Goal: Task Accomplishment & Management: Use online tool/utility

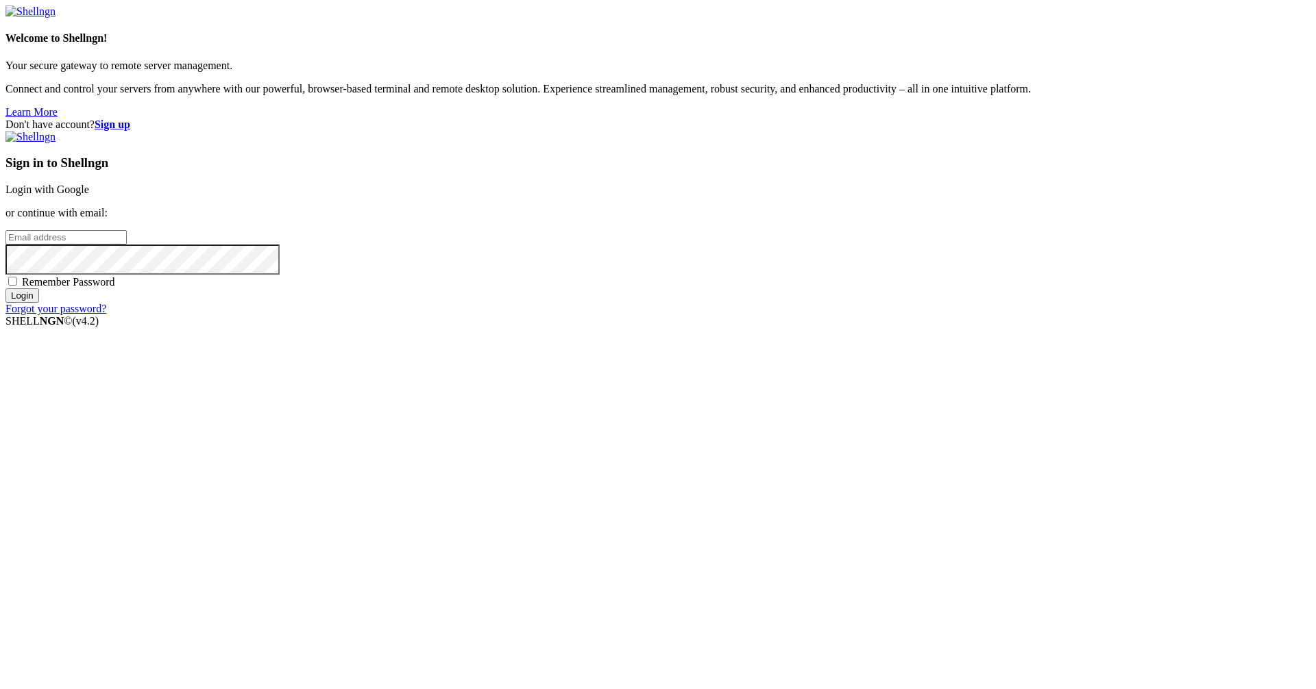
type input "Azureuser"
click at [89, 195] on link "Login with Google" at bounding box center [47, 190] width 84 height 12
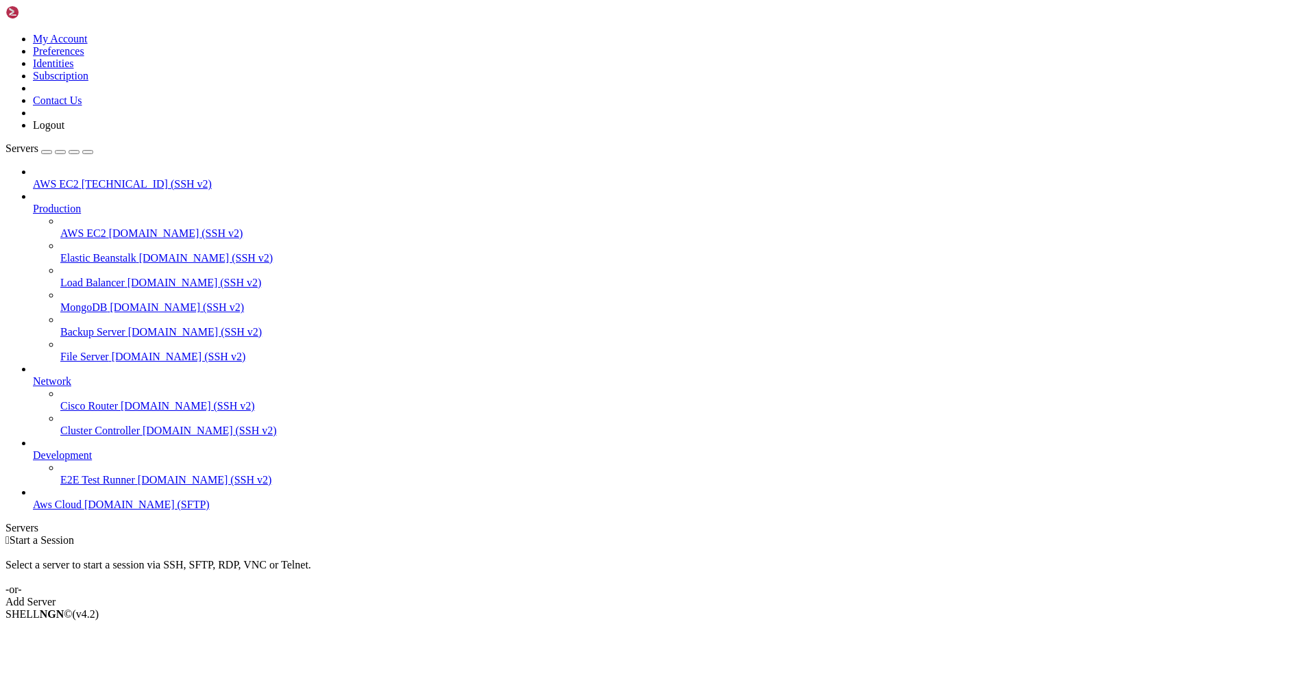
click at [82, 178] on span "[TECHNICAL_ID] (SSH v2)" at bounding box center [147, 184] width 130 height 12
click at [106, 227] on span "AWS EC2" at bounding box center [83, 233] width 46 height 12
click at [79, 178] on span "AWS EC2" at bounding box center [56, 184] width 46 height 12
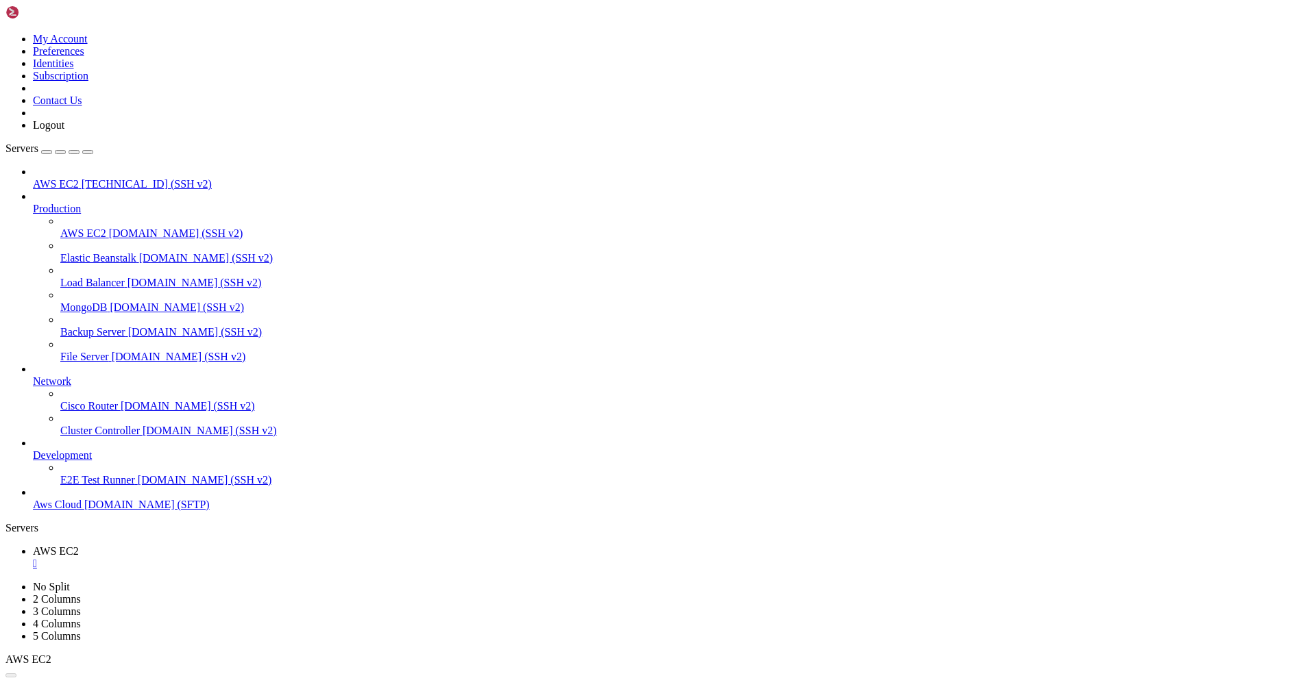
click at [338, 570] on link "AWS EC2 " at bounding box center [671, 582] width 1277 height 25
click at [334, 582] on div "" at bounding box center [671, 588] width 1277 height 12
click at [5, 33] on icon at bounding box center [5, 33] width 0 height 0
click at [74, 69] on link "Identities" at bounding box center [53, 64] width 41 height 12
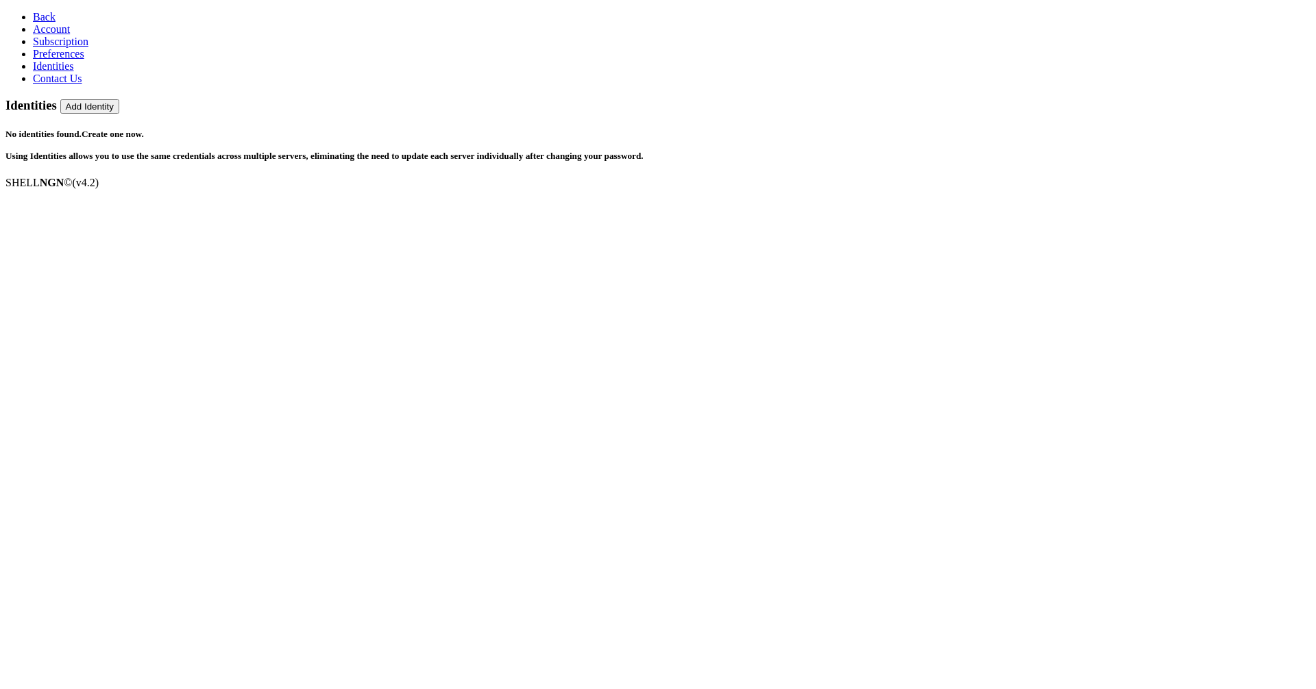
click at [33, 14] on span "Back" at bounding box center [44, 17] width 23 height 12
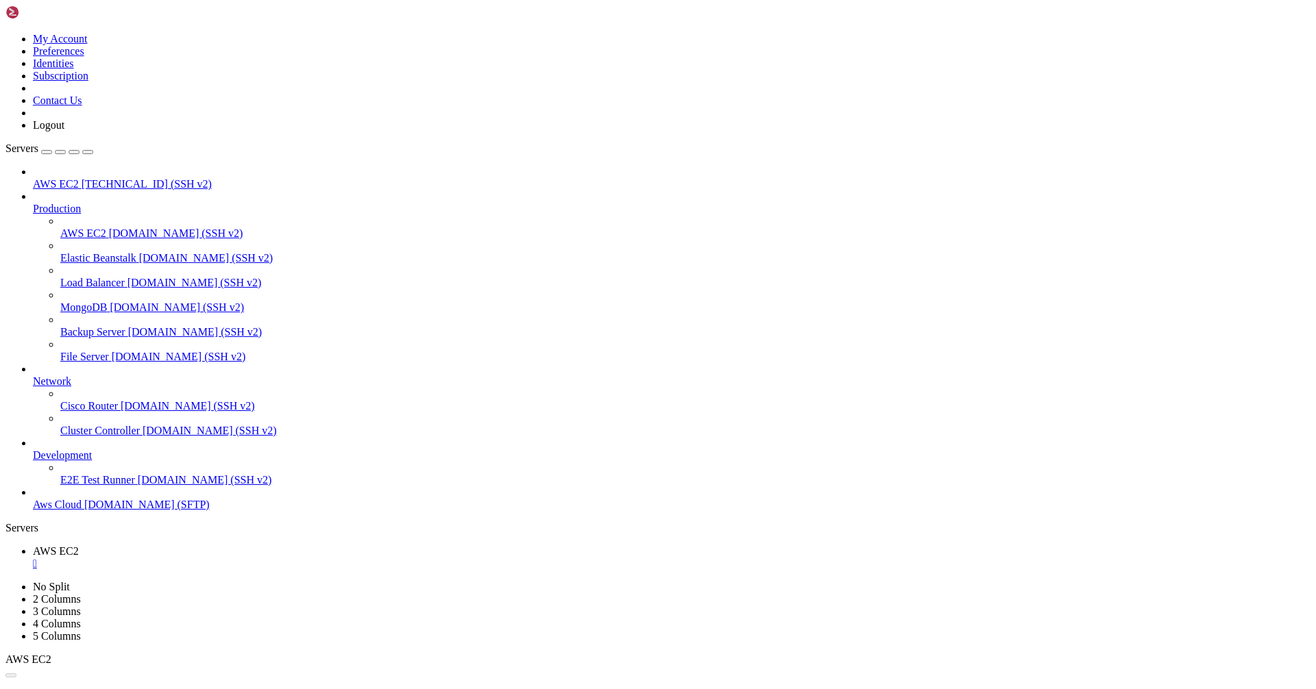
click at [5, 33] on link at bounding box center [5, 33] width 0 height 0
click at [88, 43] on link "My Account" at bounding box center [60, 39] width 55 height 12
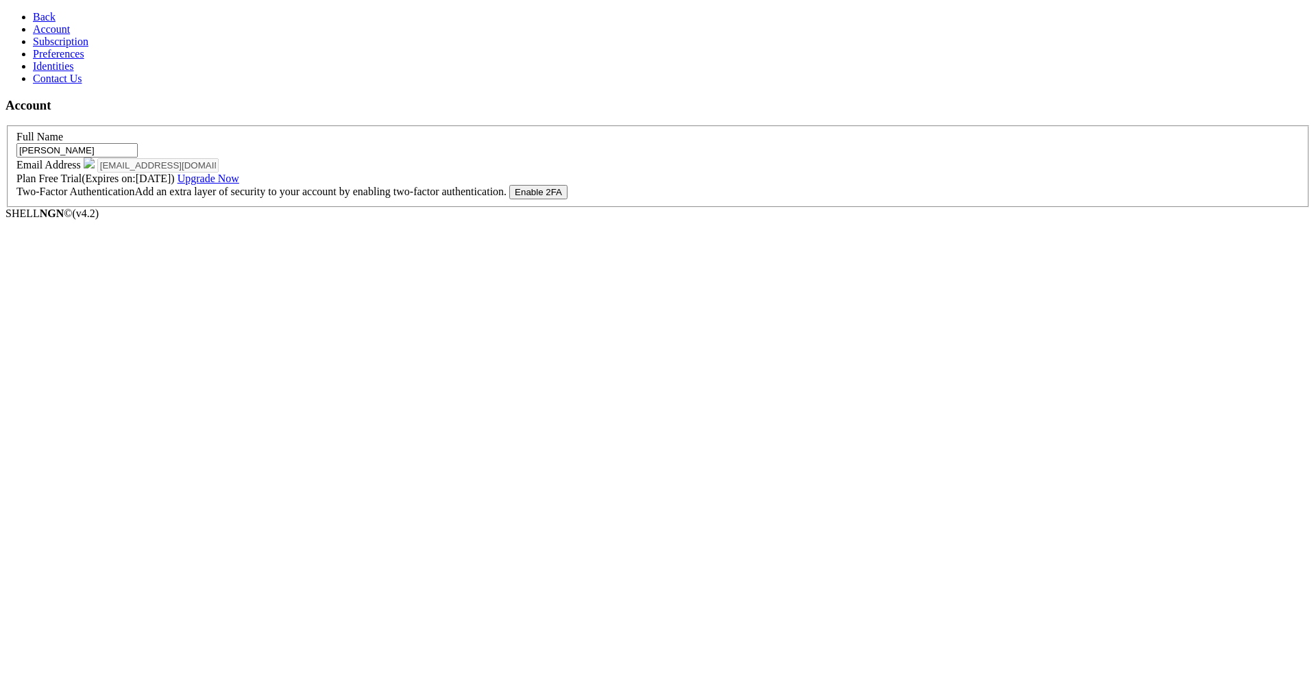
click at [77, 47] on span "Subscription" at bounding box center [60, 42] width 55 height 12
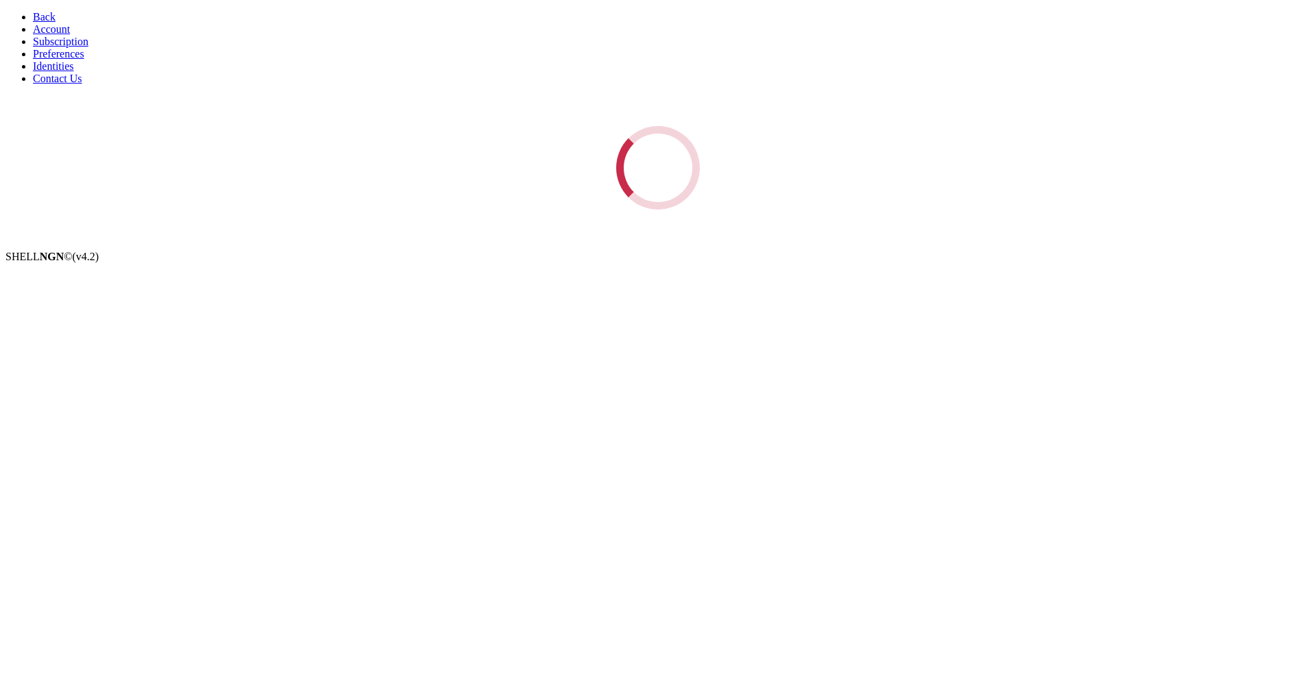
click at [77, 60] on link "Preferences" at bounding box center [58, 54] width 51 height 12
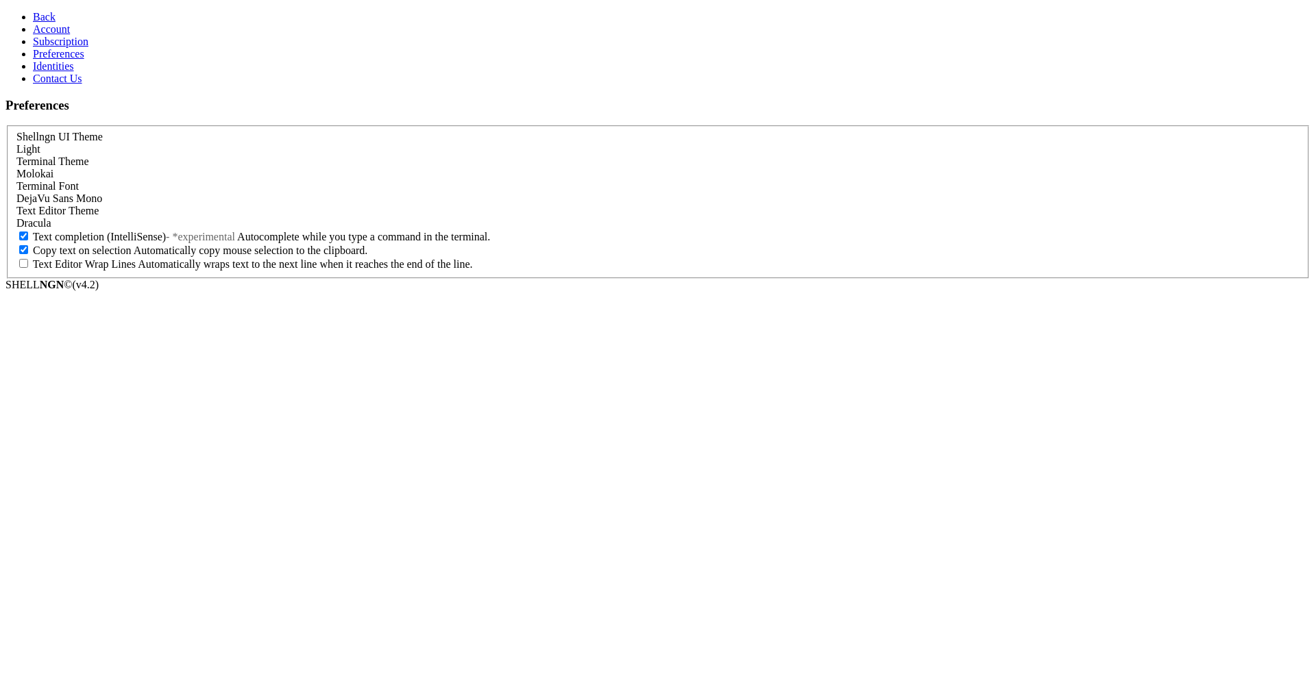
click at [74, 72] on link "Identities" at bounding box center [53, 66] width 41 height 12
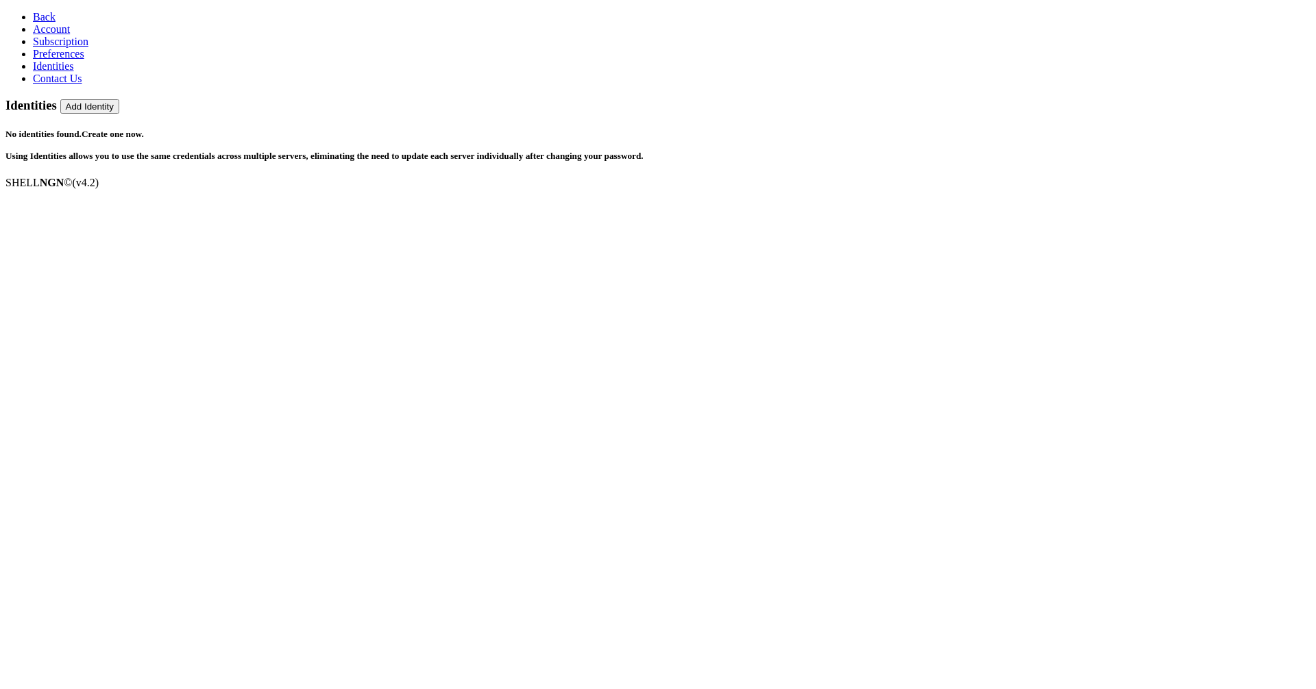
click at [69, 84] on span "Contact Us" at bounding box center [57, 79] width 49 height 12
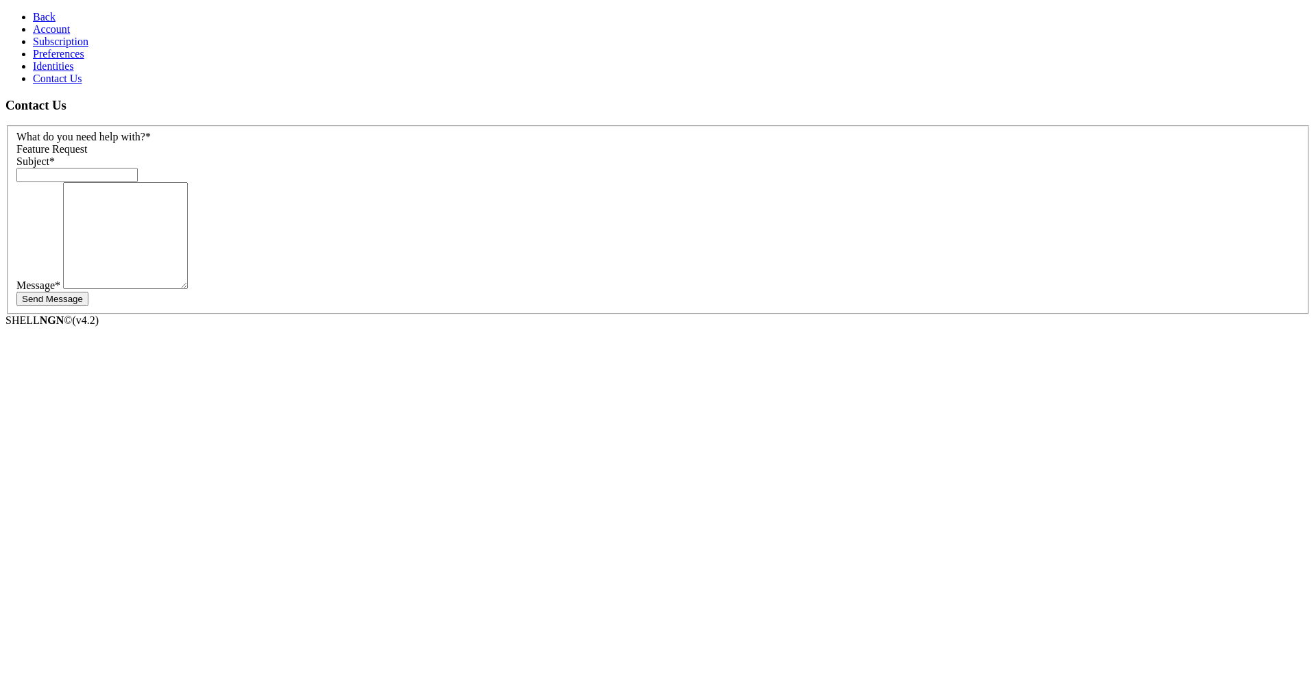
click at [33, 21] on link "Back" at bounding box center [44, 17] width 23 height 12
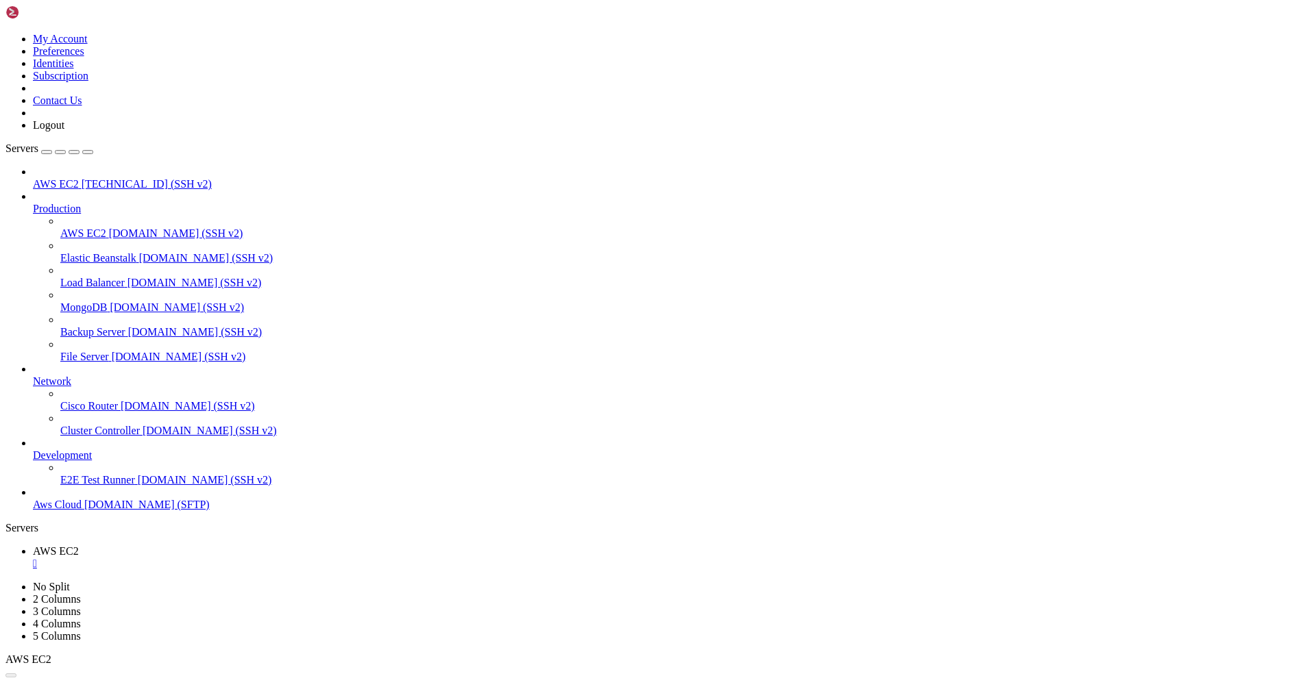
click at [5, 33] on icon at bounding box center [5, 33] width 0 height 0
click at [33, 178] on link "AWS EC2 [TECHNICAL_ID] (SSH v2)" at bounding box center [671, 184] width 1277 height 12
click at [79, 178] on span "AWS EC2" at bounding box center [56, 184] width 46 height 12
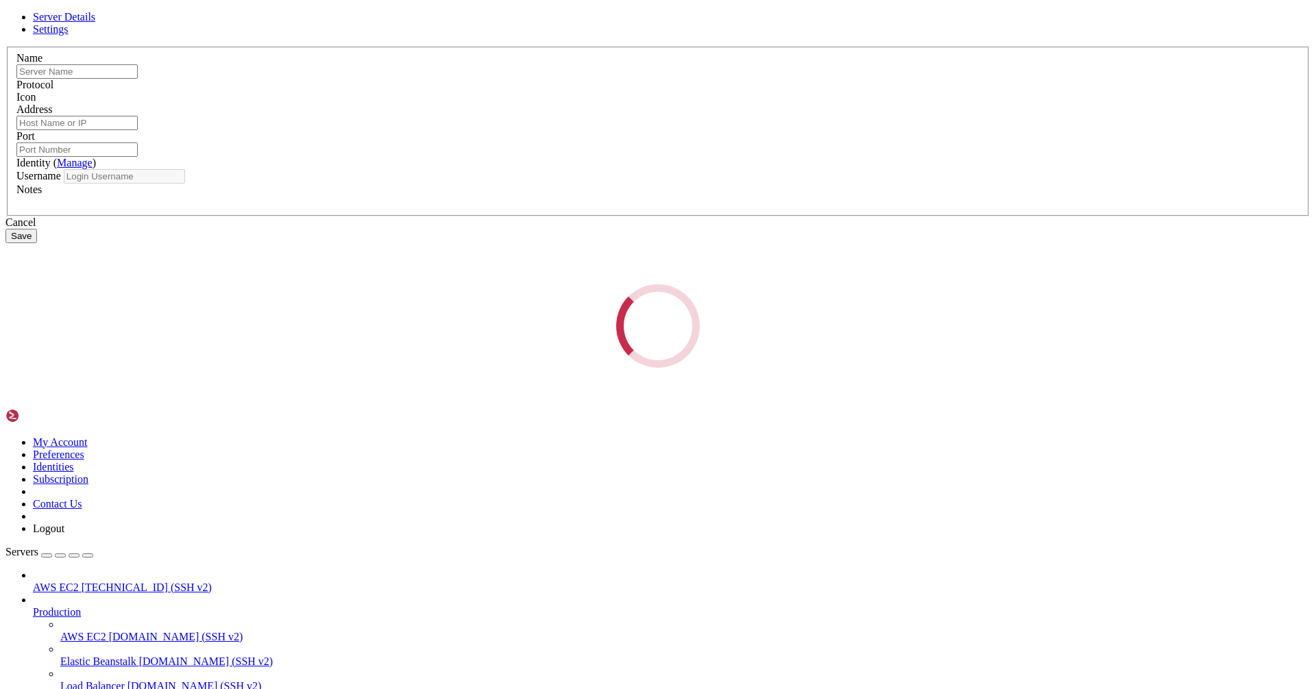
type input "AWS EC2"
type input "[TECHNICAL_ID]"
type input "22"
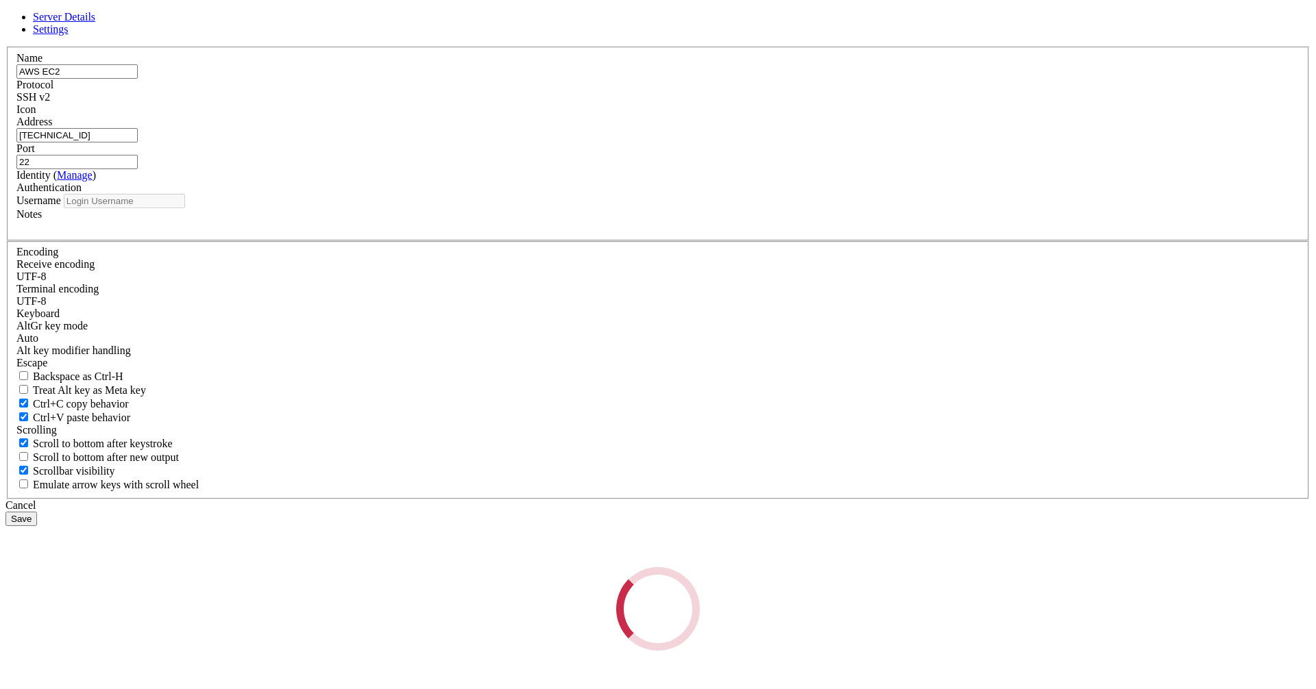
type input "ec2-user"
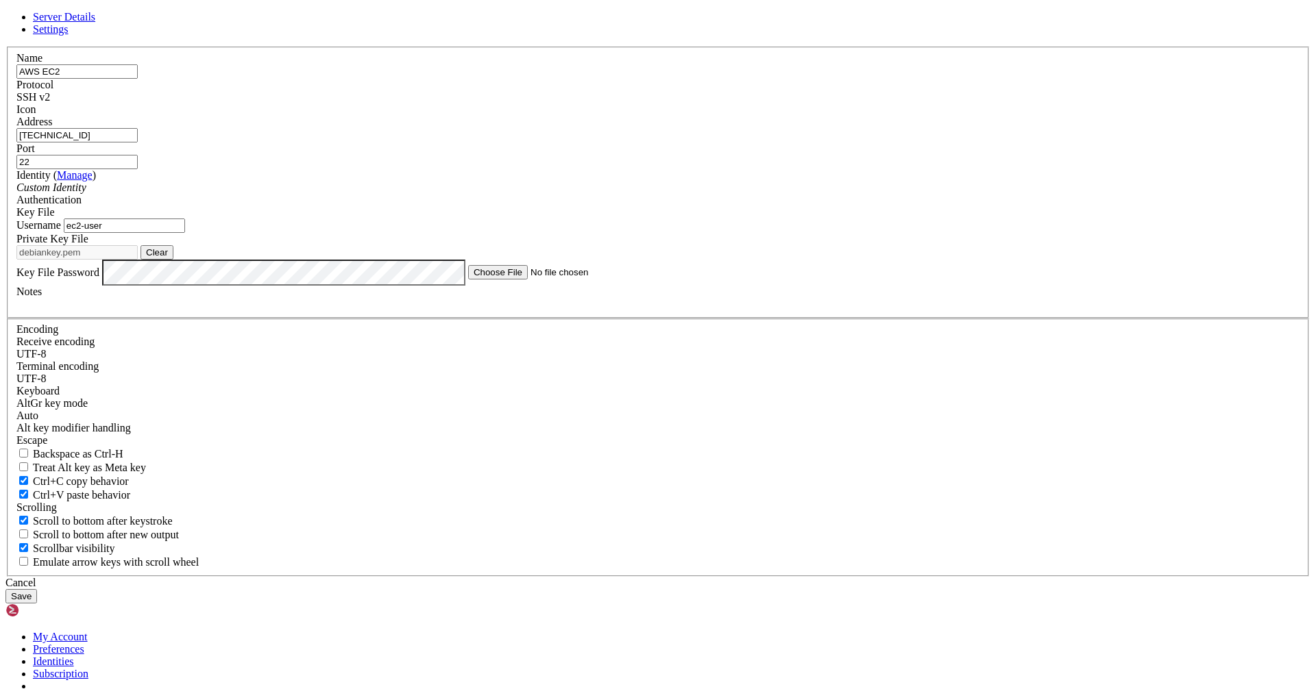
click at [740, 219] on div "Key File" at bounding box center [657, 212] width 1283 height 12
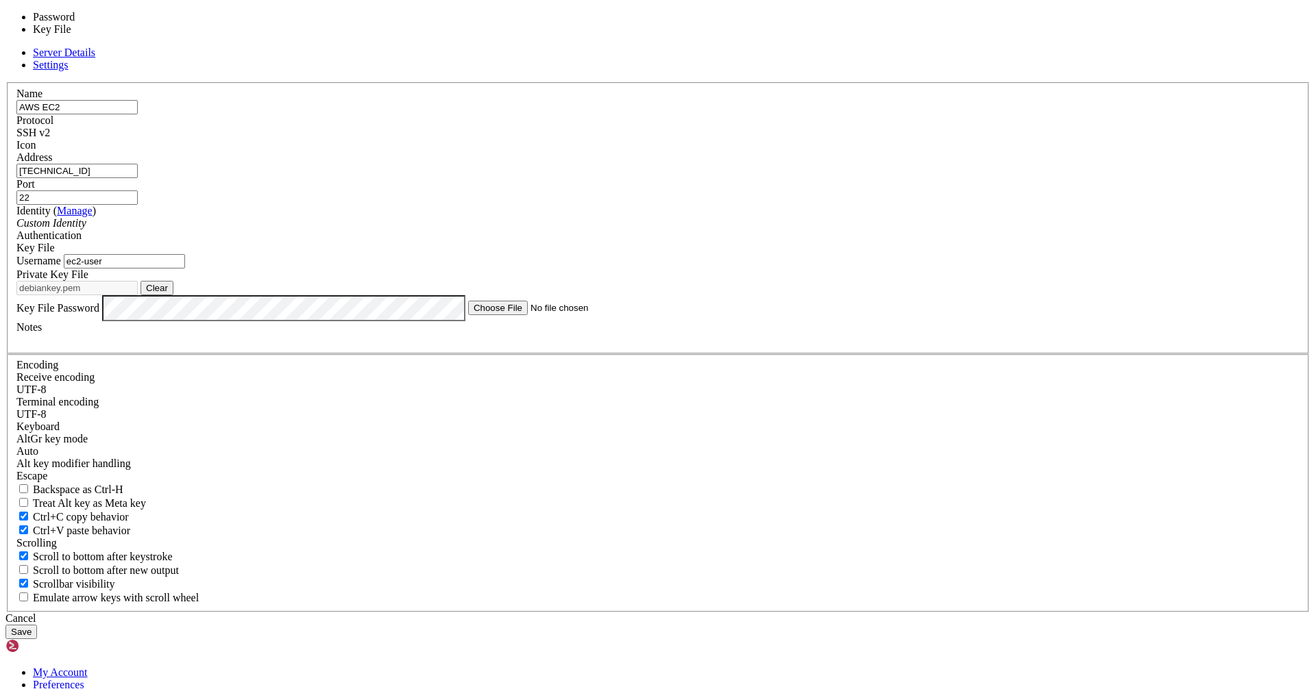
click at [745, 254] on div "Key File" at bounding box center [657, 248] width 1283 height 12
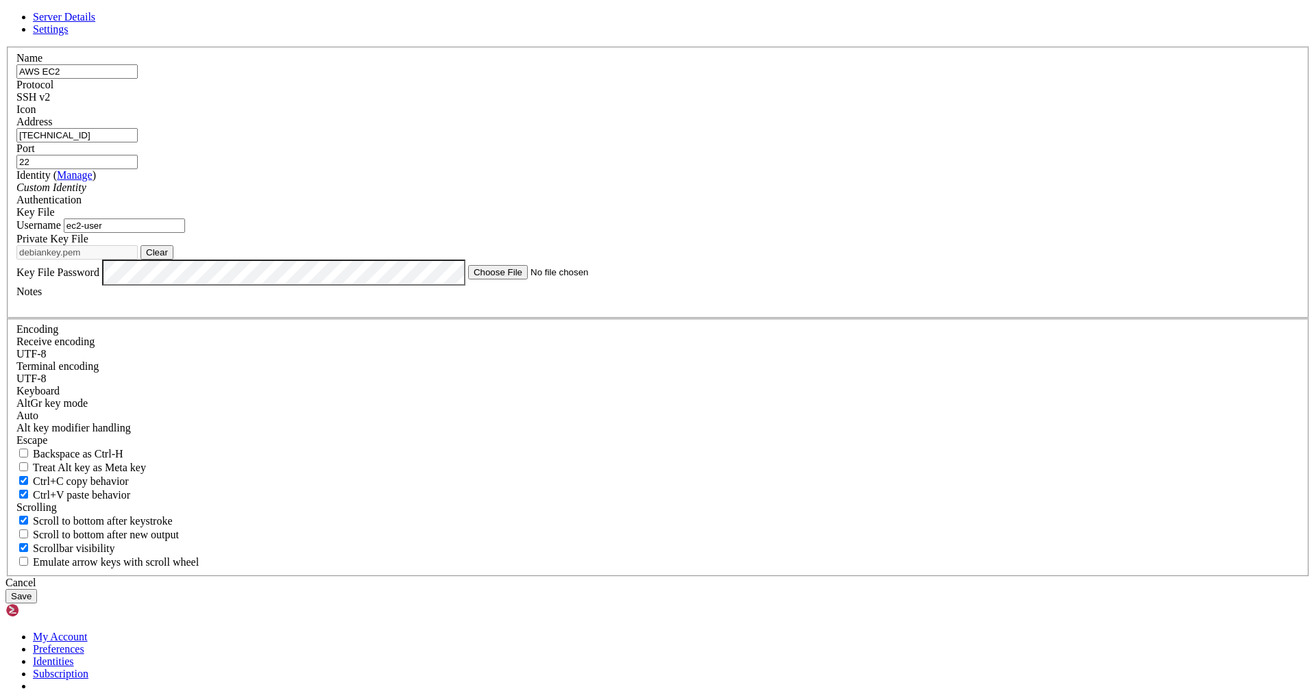
drag, startPoint x: 558, startPoint y: 243, endPoint x: 472, endPoint y: 247, distance: 85.8
click at [472, 143] on div "Address [TECHNICAL_ID]" at bounding box center [657, 129] width 1283 height 27
paste input "[TECHNICAL_ID]"
type input "[TECHNICAL_ID]"
click at [138, 79] on input "AWS EC2" at bounding box center [76, 71] width 121 height 14
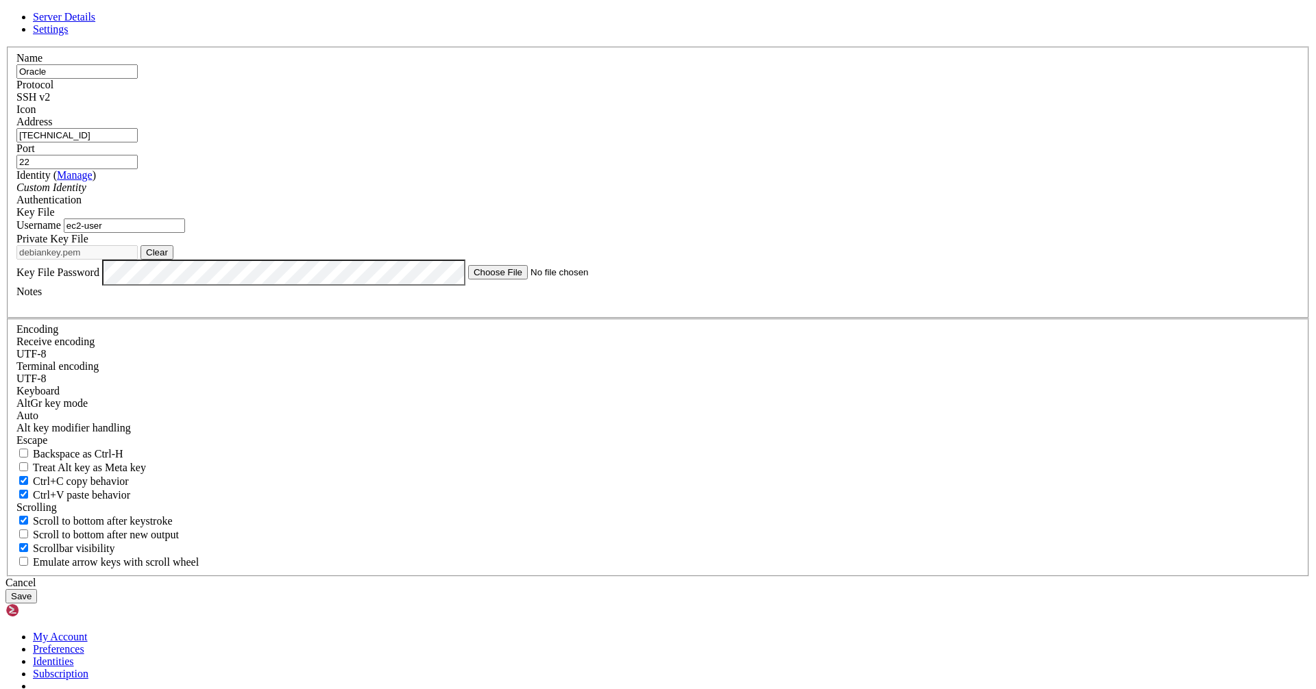
type input "Oracle"
click at [634, 194] on div "Custom Identity" at bounding box center [657, 188] width 1283 height 12
click at [636, 194] on div "Custom Identity" at bounding box center [657, 188] width 1283 height 12
click at [185, 233] on input "ec2-user" at bounding box center [124, 226] width 121 height 14
type input "e"
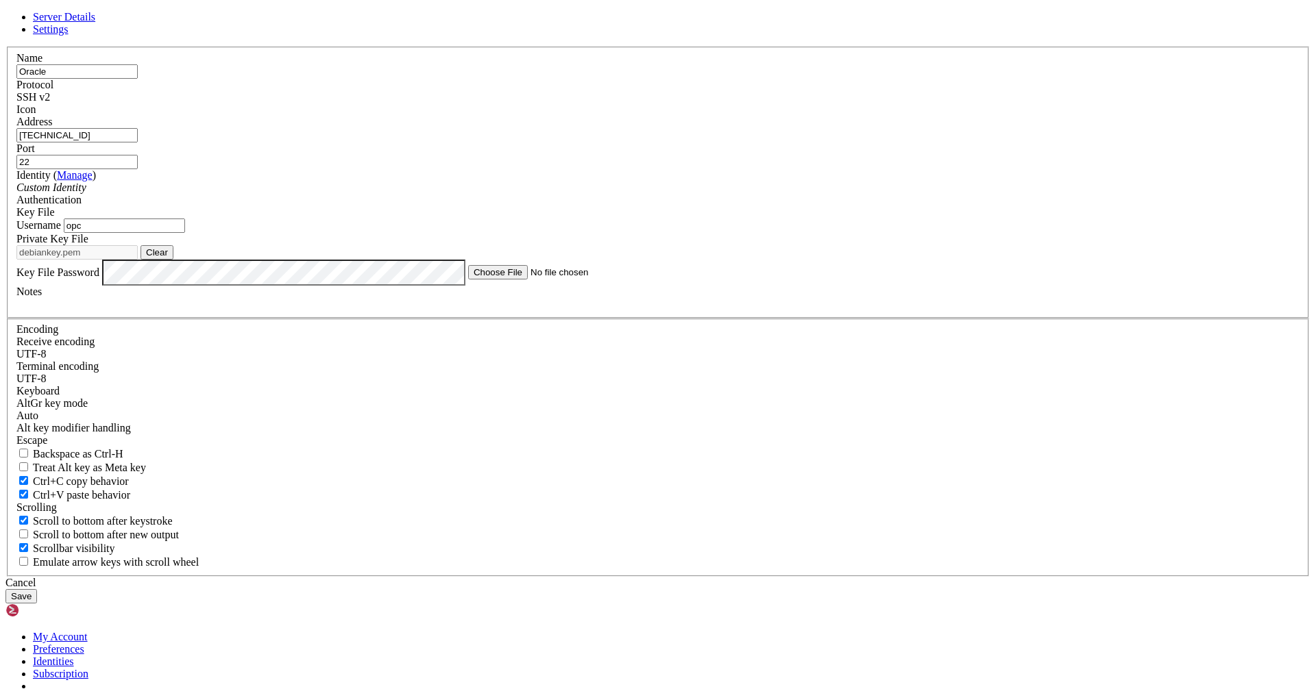
type input "opc"
click at [173, 260] on button "Clear" at bounding box center [156, 252] width 33 height 14
click at [182, 260] on button "Browse" at bounding box center [160, 252] width 41 height 14
type input "ssh-key-2025-08-07 (2).key"
click at [37, 589] on button "Save" at bounding box center [21, 596] width 32 height 14
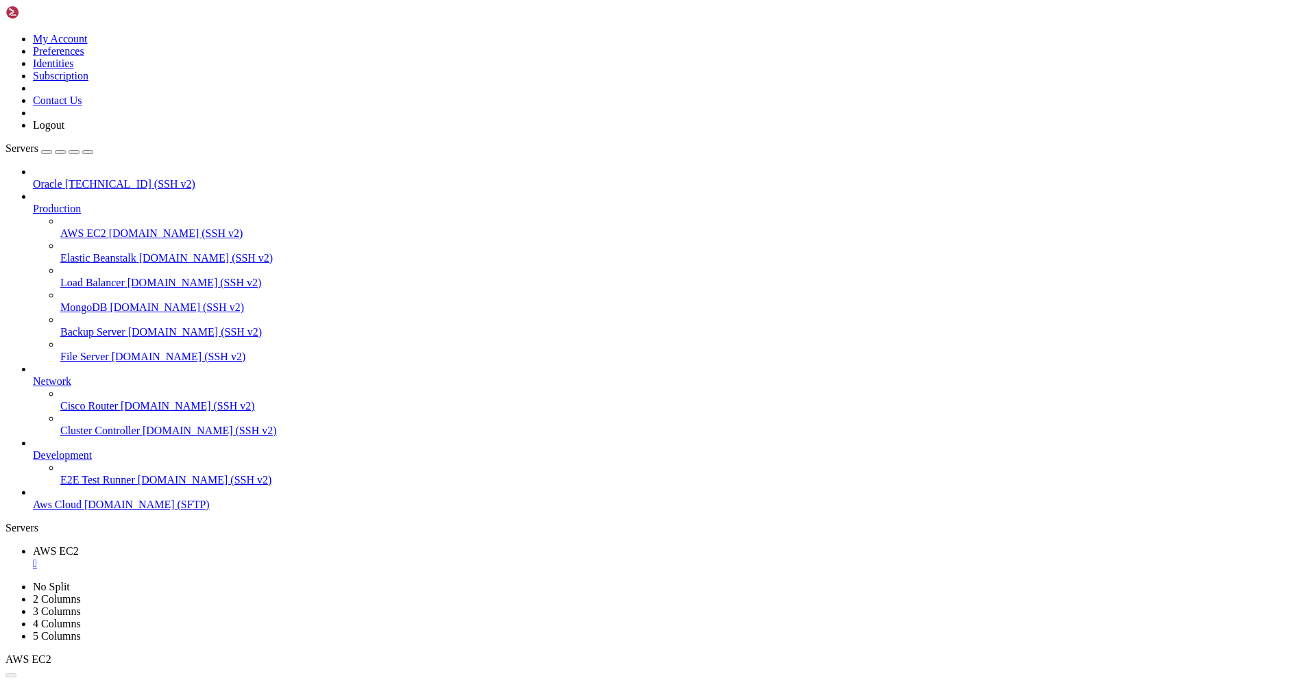
click at [77, 178] on span "[TECHNICAL_ID] (SSH v2)" at bounding box center [130, 184] width 130 height 12
click at [248, 558] on div "" at bounding box center [671, 564] width 1277 height 12
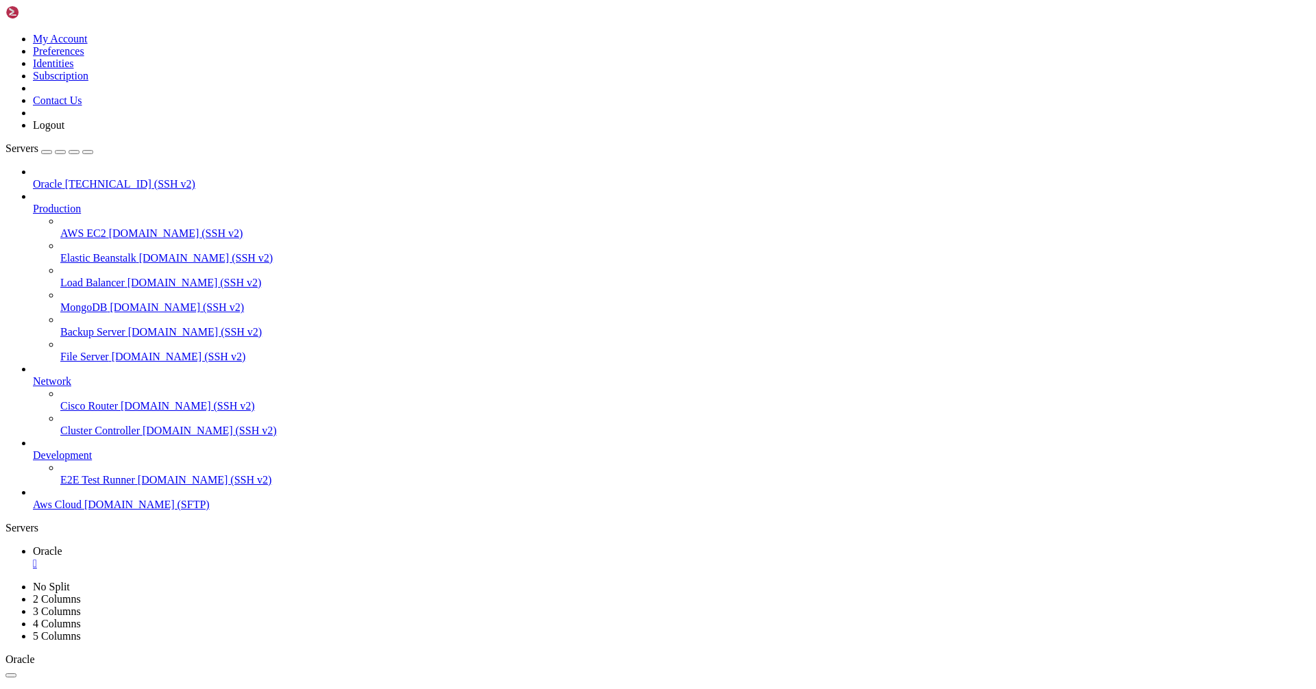
click at [65, 178] on span "[TECHNICAL_ID] (SSH v2)" at bounding box center [130, 184] width 130 height 12
click at [239, 558] on div "" at bounding box center [671, 564] width 1277 height 12
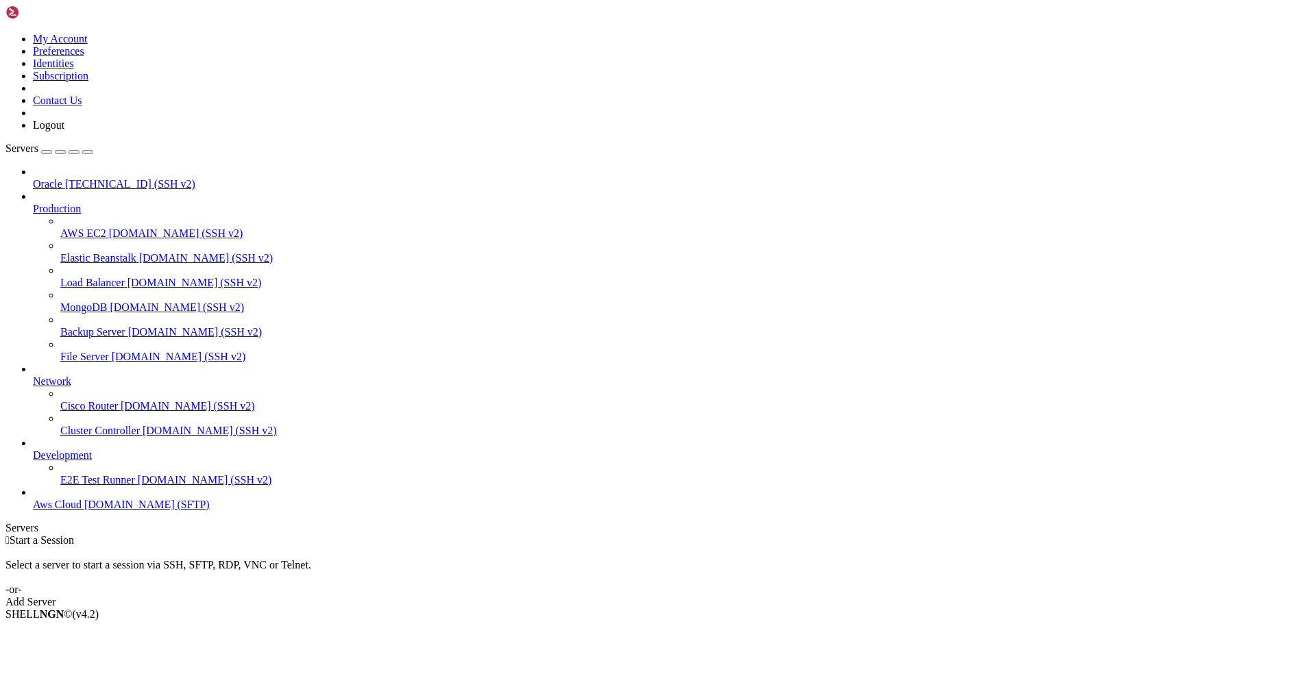
click at [90, 178] on span "[TECHNICAL_ID] (SSH v2)" at bounding box center [130, 184] width 130 height 12
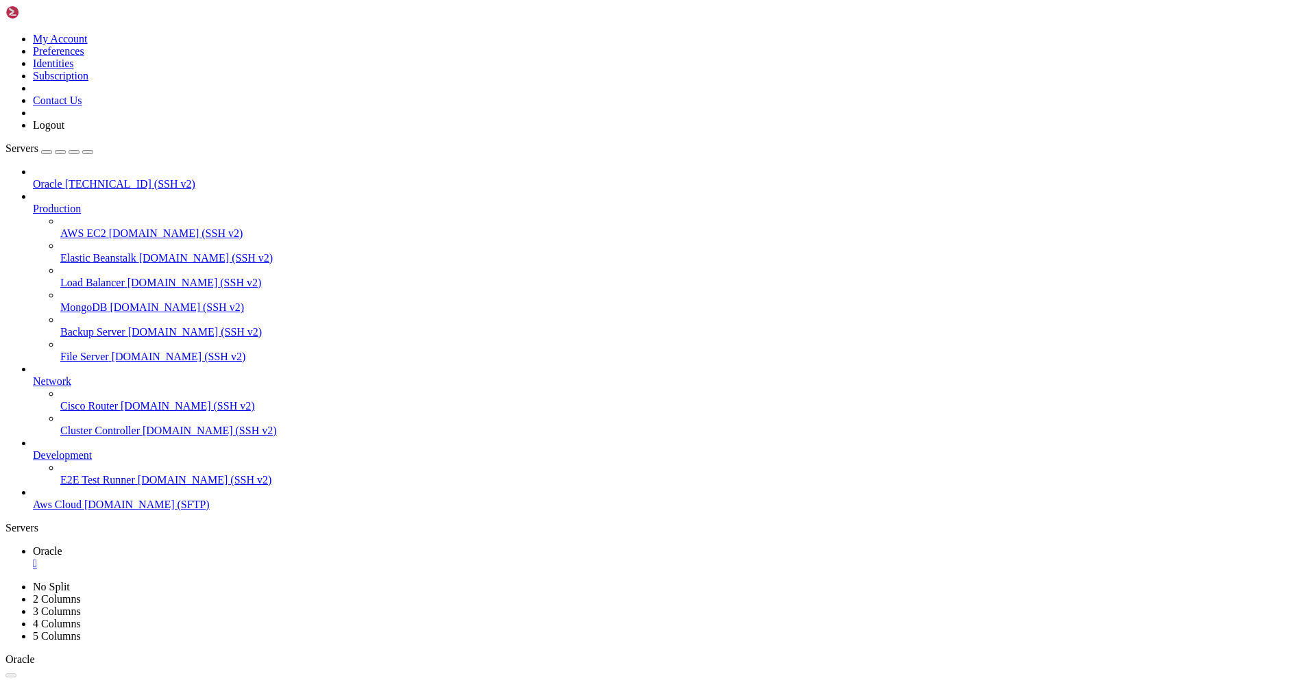
scroll to position [0, 0]
drag, startPoint x: 783, startPoint y: 217, endPoint x: 611, endPoint y: 156, distance: 182.5
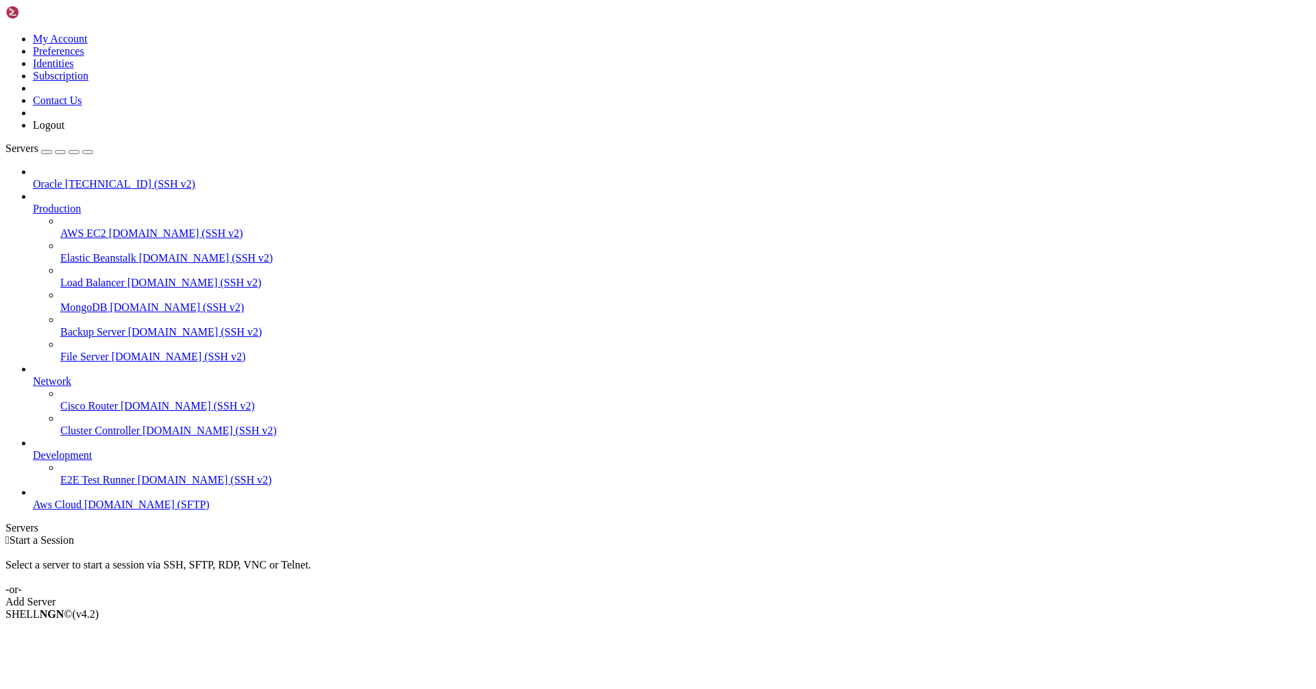
click at [86, 178] on span "[TECHNICAL_ID] (SSH v2)" at bounding box center [130, 184] width 130 height 12
click at [84, 178] on span "[TECHNICAL_ID] (SSH v2)" at bounding box center [130, 184] width 130 height 12
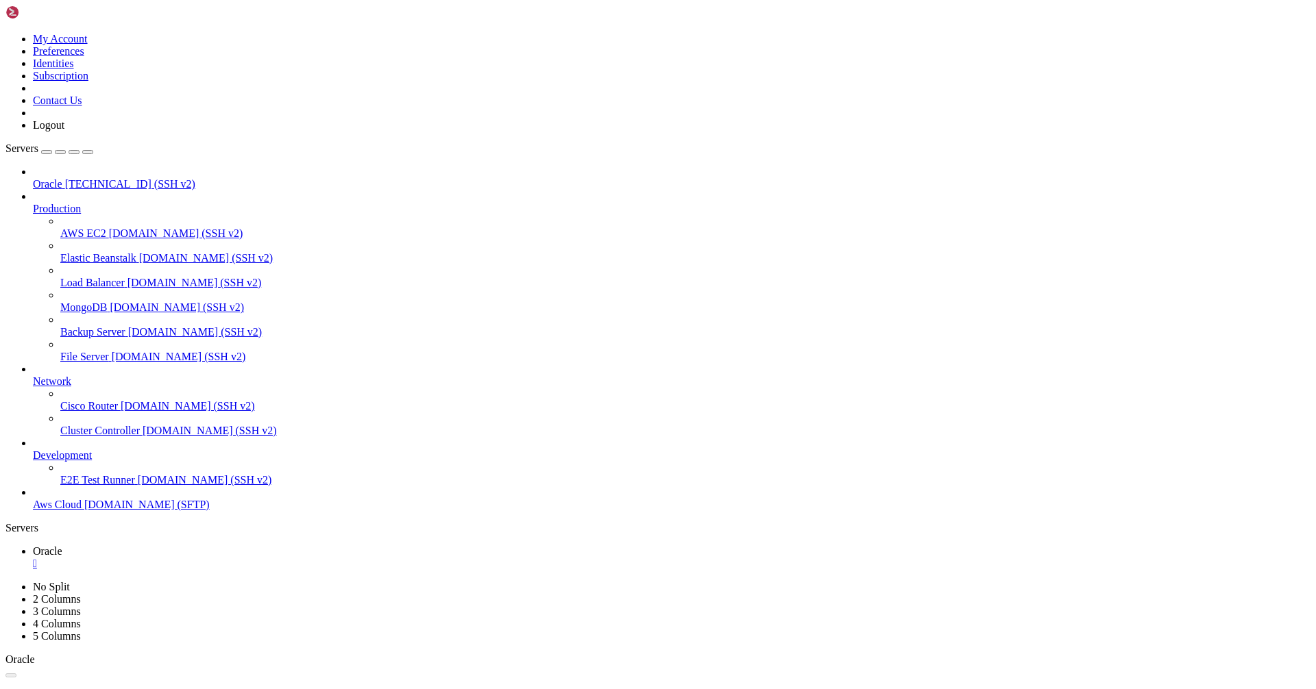
drag, startPoint x: 129, startPoint y: 77, endPoint x: 120, endPoint y: 82, distance: 11.0
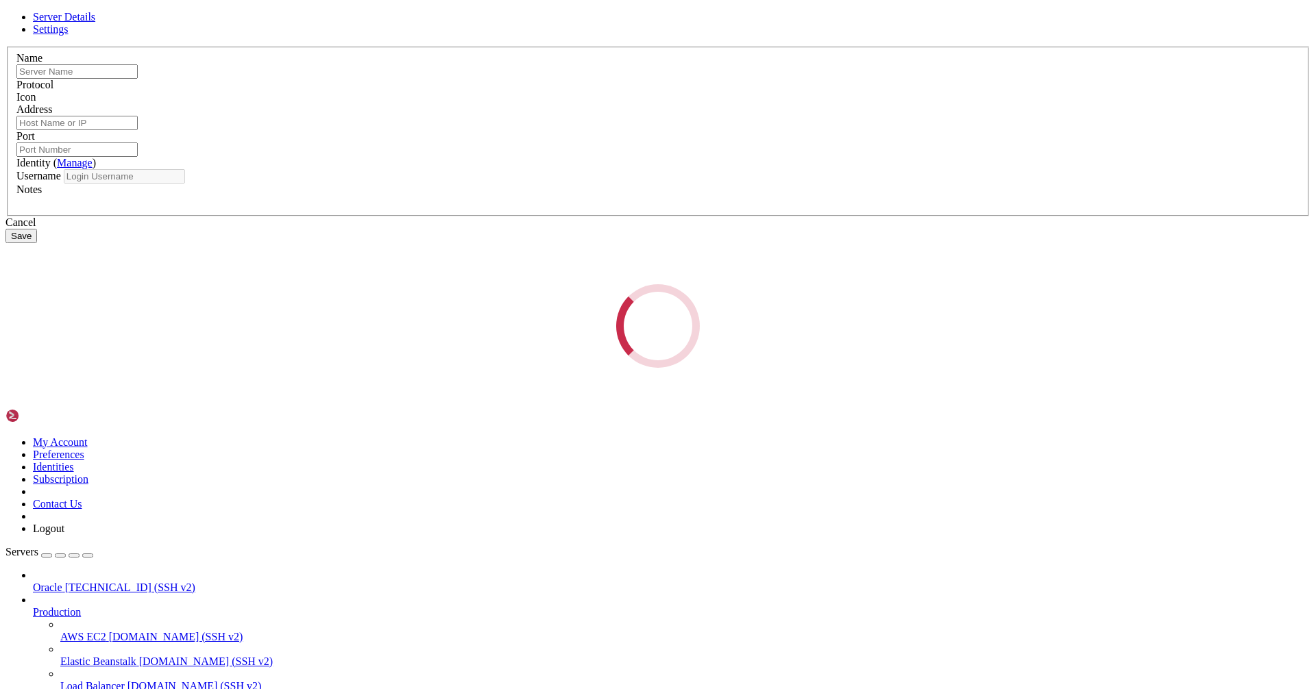
type input "Oracle"
type input "[TECHNICAL_ID]"
type input "22"
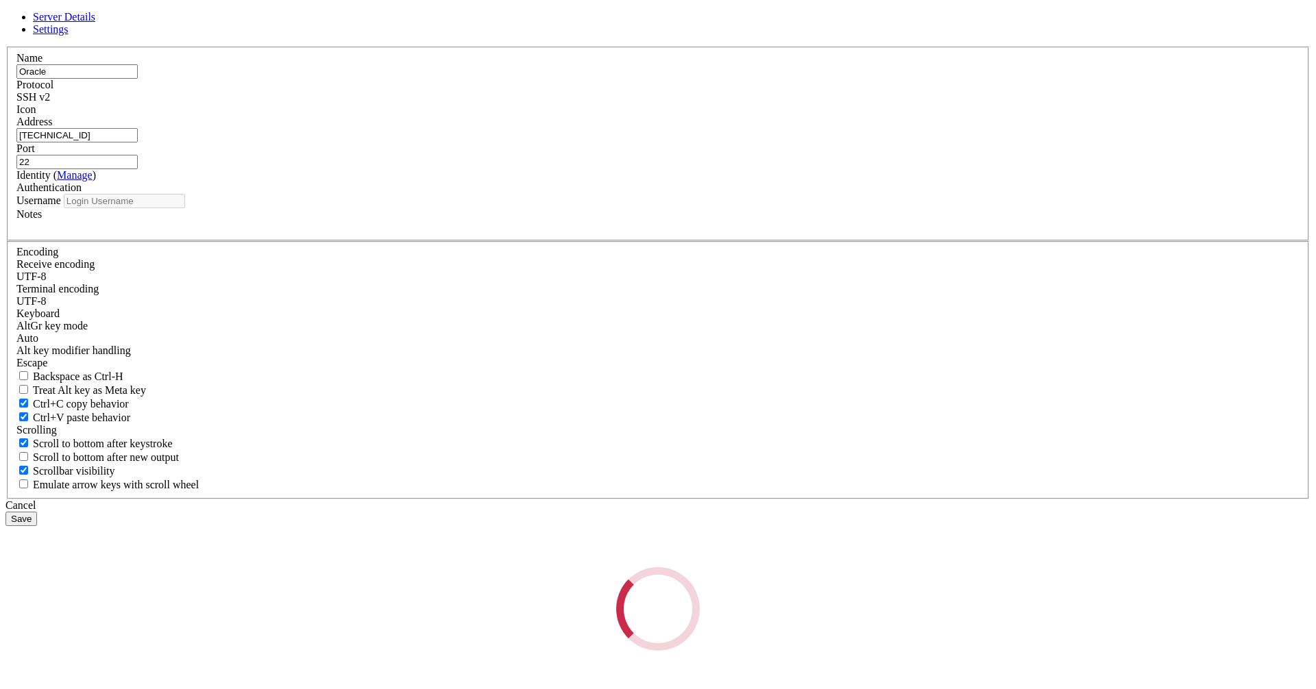
type input "opc"
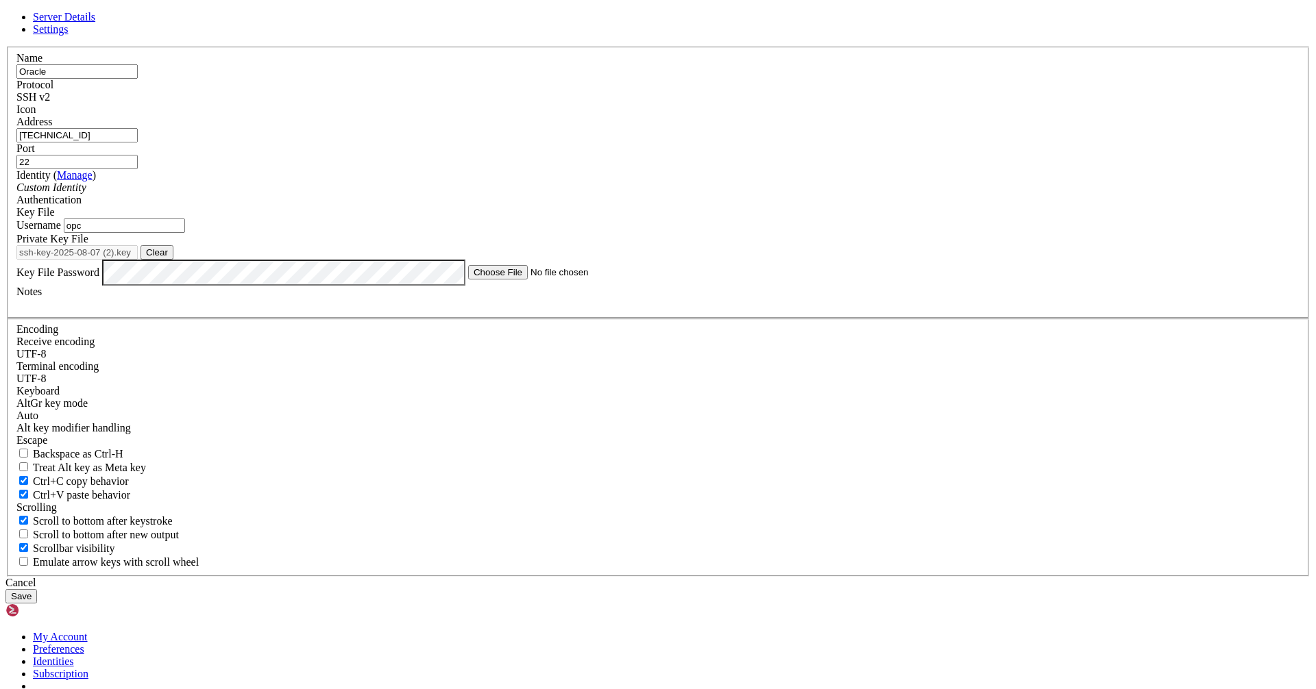
click at [37, 589] on button "Save" at bounding box center [21, 596] width 32 height 14
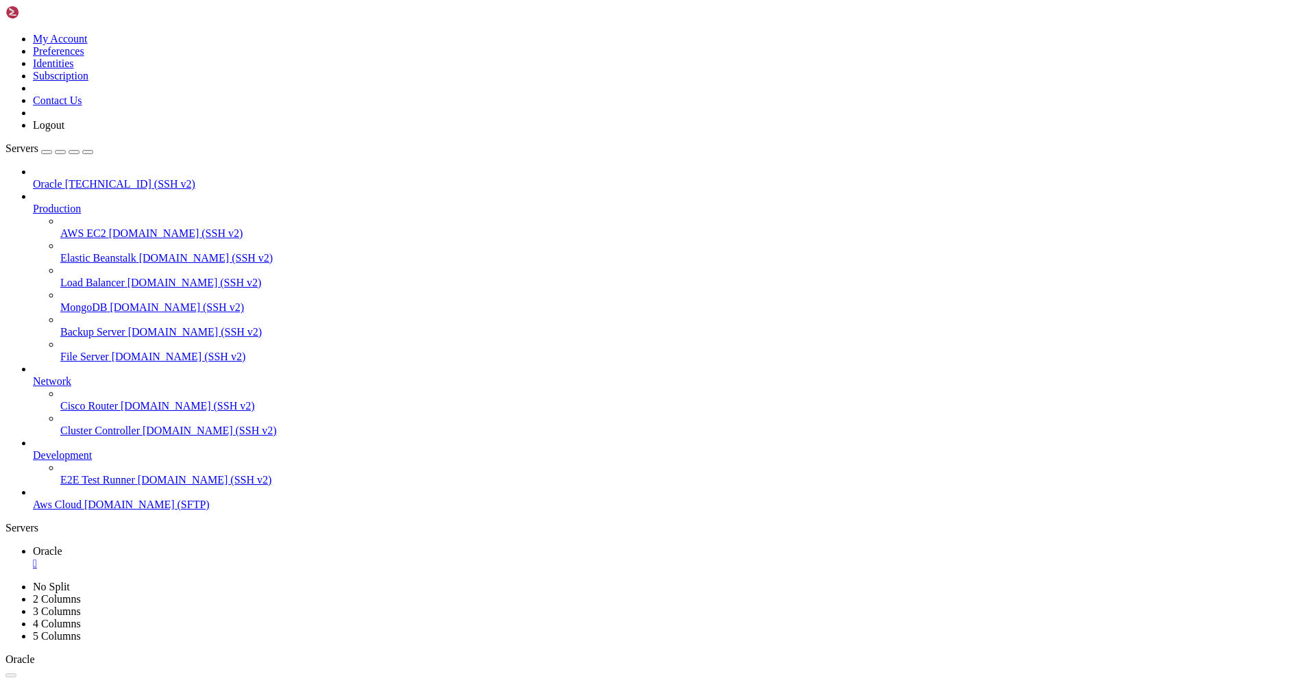
click at [62, 178] on span "Oracle" at bounding box center [47, 184] width 29 height 12
click at [68, 178] on div "Oracle [TECHNICAL_ID] (SSH v2)" at bounding box center [671, 184] width 1277 height 12
click at [233, 558] on div "" at bounding box center [671, 564] width 1277 height 12
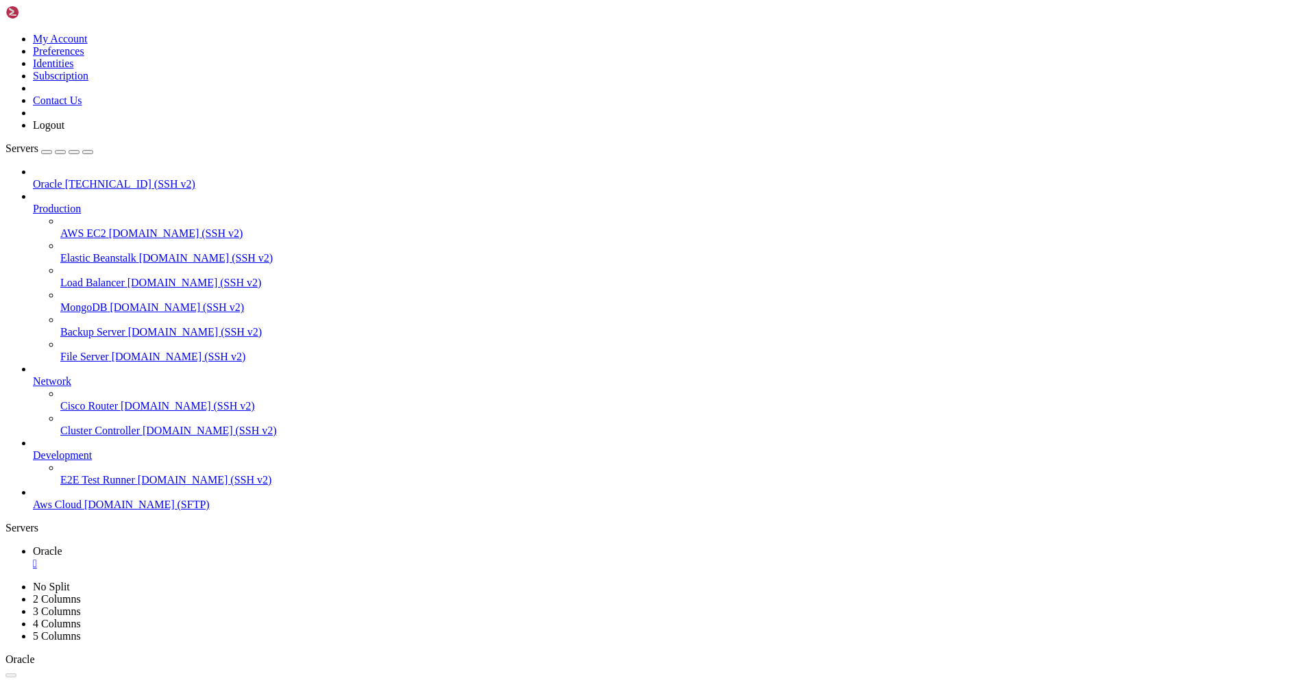
click at [33, 203] on icon at bounding box center [33, 203] width 0 height 0
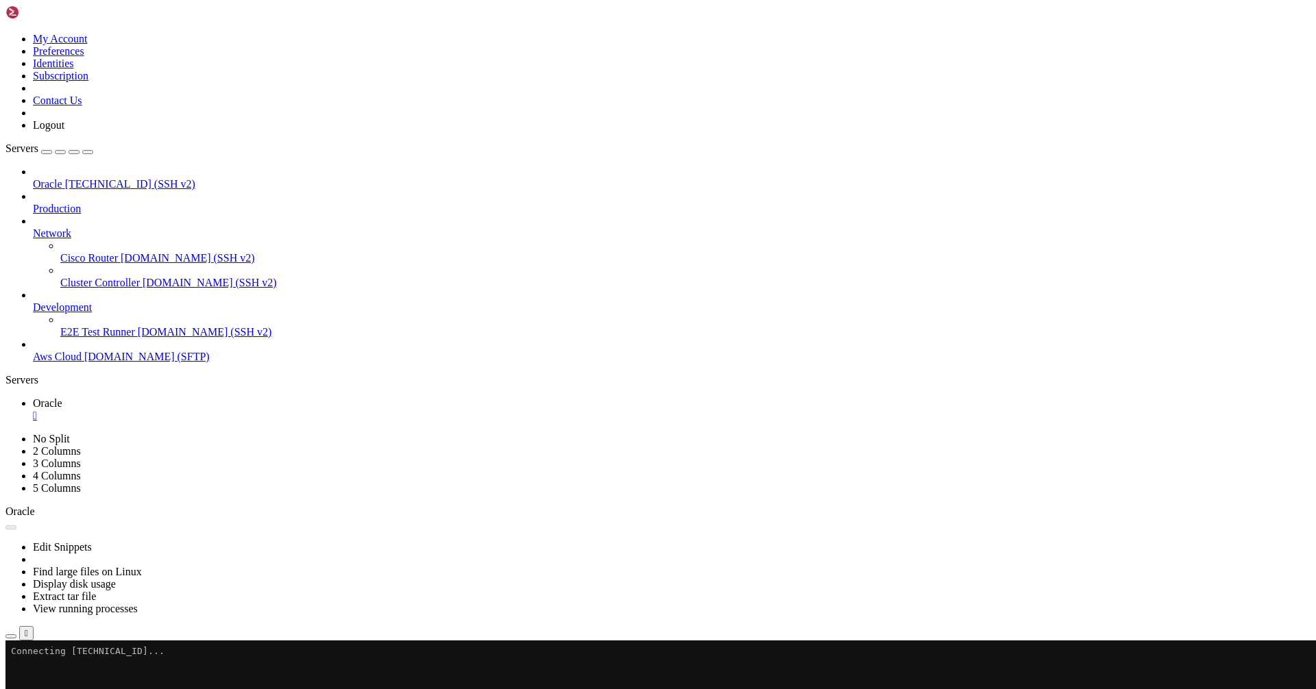
click at [33, 227] on icon at bounding box center [33, 227] width 0 height 0
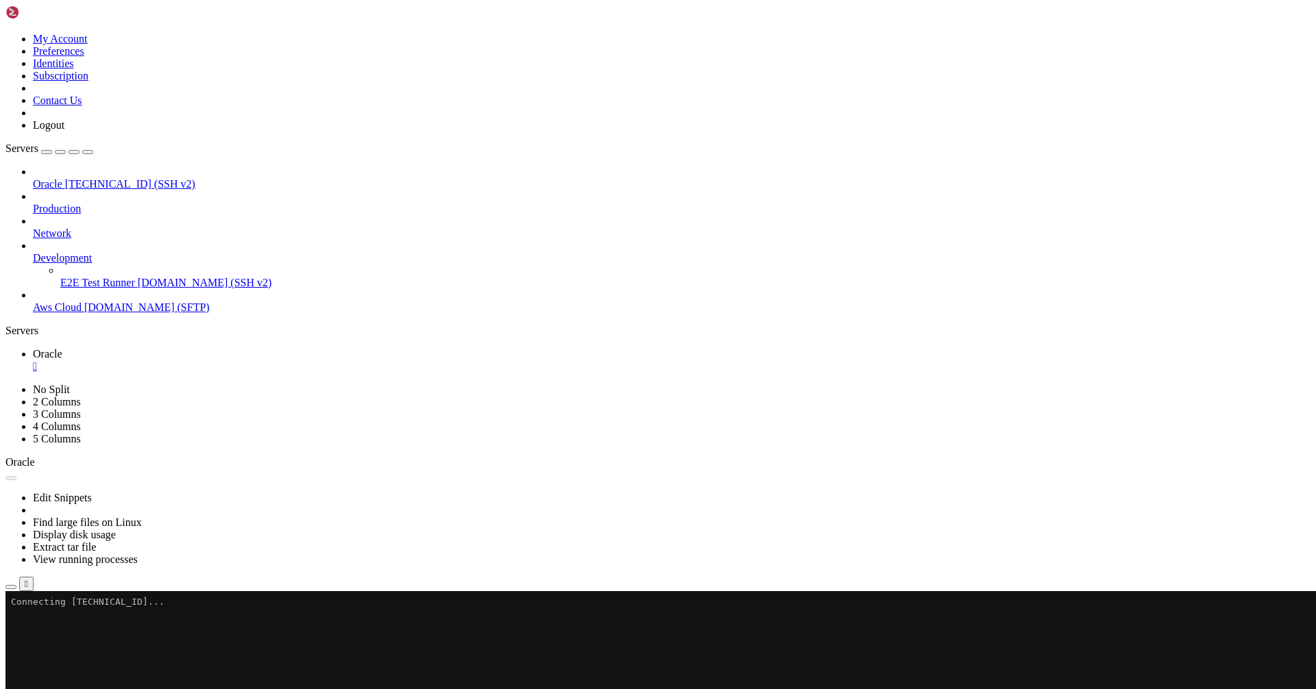
click at [151, 240] on div at bounding box center [671, 246] width 1277 height 12
click at [33, 252] on icon at bounding box center [33, 252] width 0 height 0
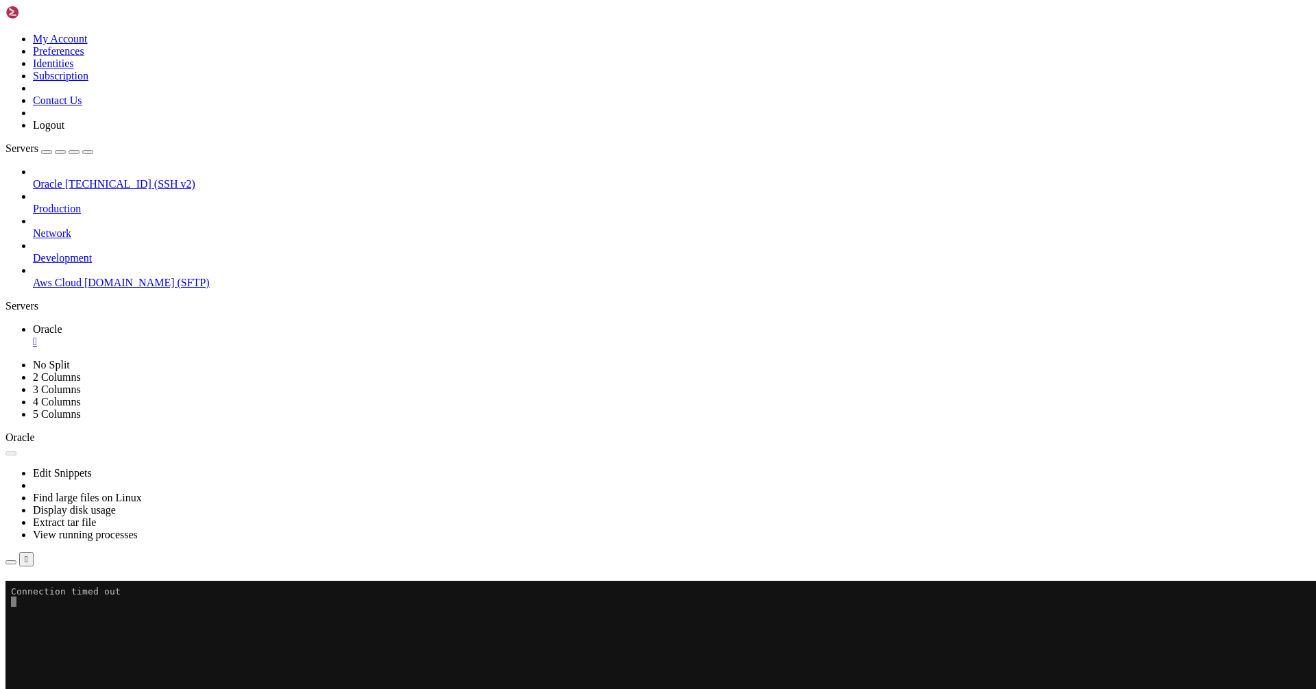
click at [60, 593] on button "Reconnect" at bounding box center [32, 600] width 55 height 14
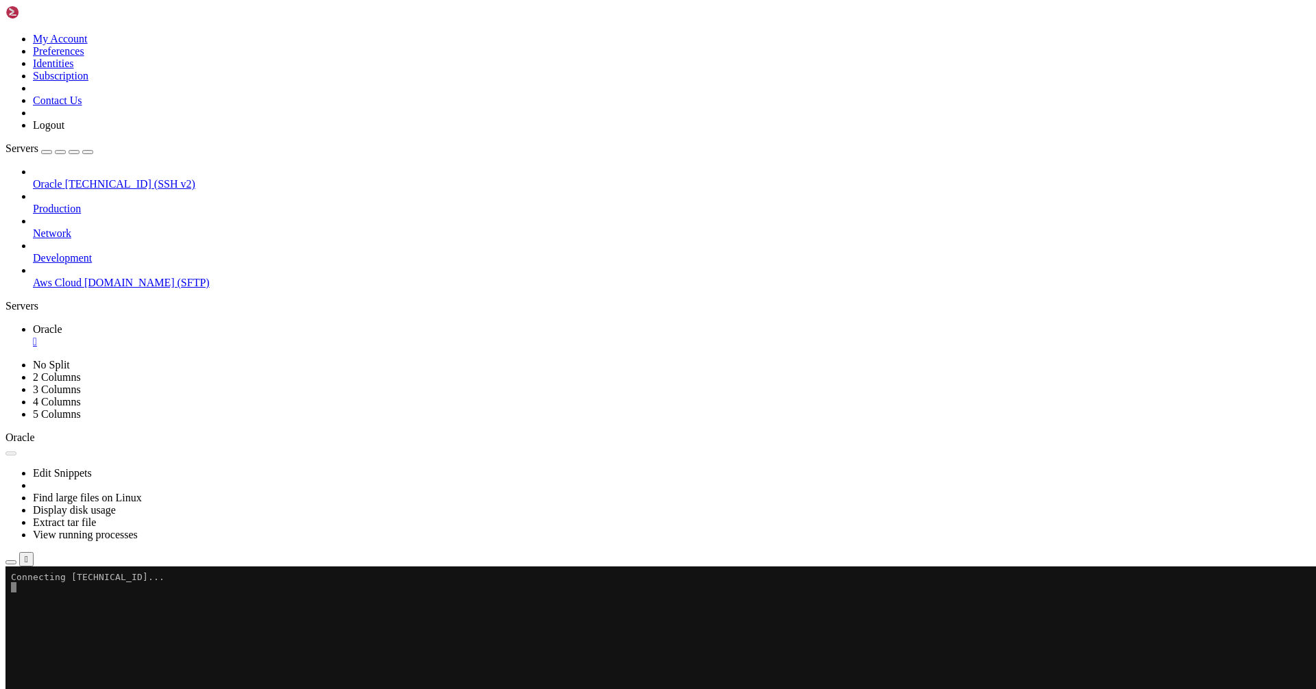
click at [5, 359] on link at bounding box center [5, 359] width 0 height 0
click at [986, 323] on ul "Oracle " at bounding box center [657, 335] width 1305 height 25
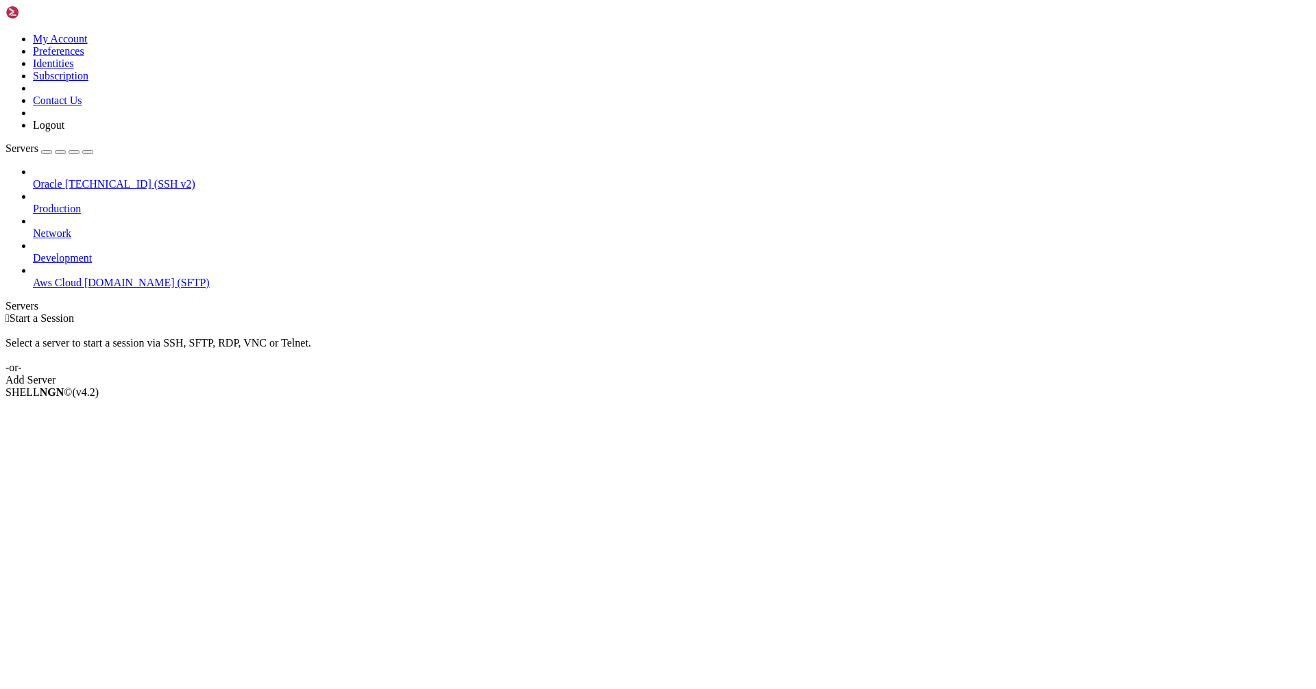
click at [105, 178] on span "[TECHNICAL_ID] (SSH v2)" at bounding box center [130, 184] width 130 height 12
click at [77, 496] on span "Properties" at bounding box center [55, 502] width 45 height 12
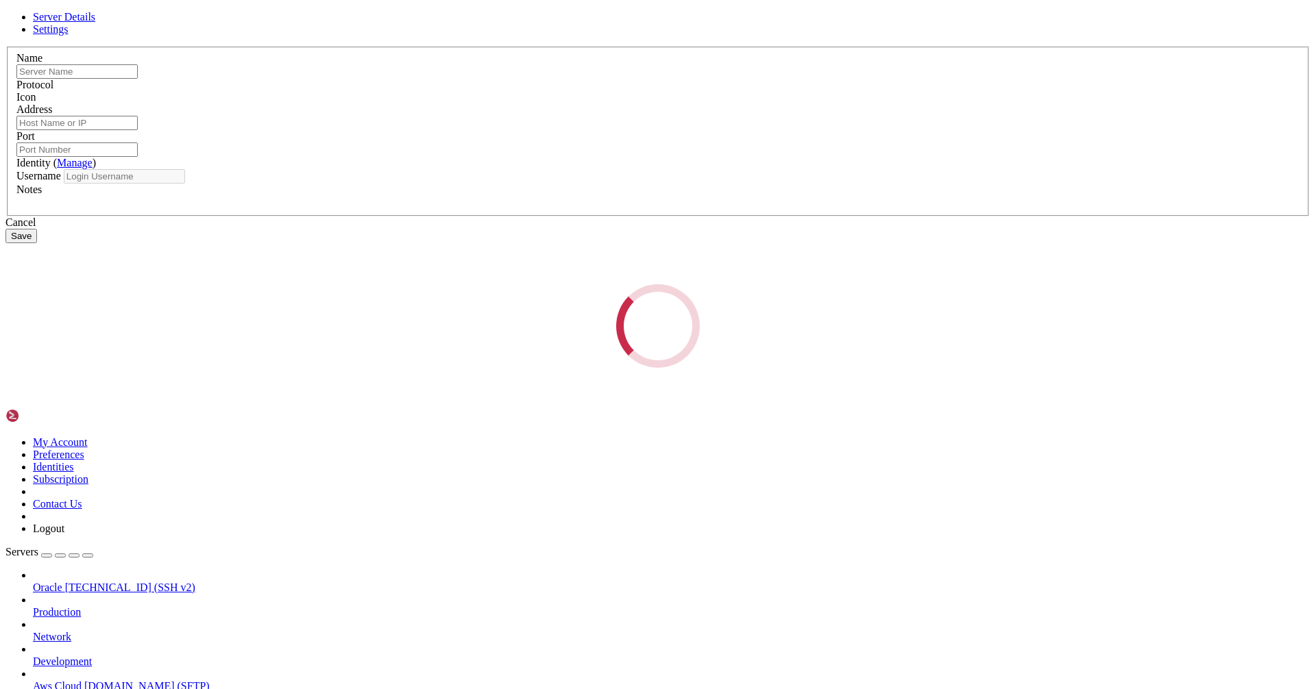
type input "Oracle"
type input "[TECHNICAL_ID]"
type input "22"
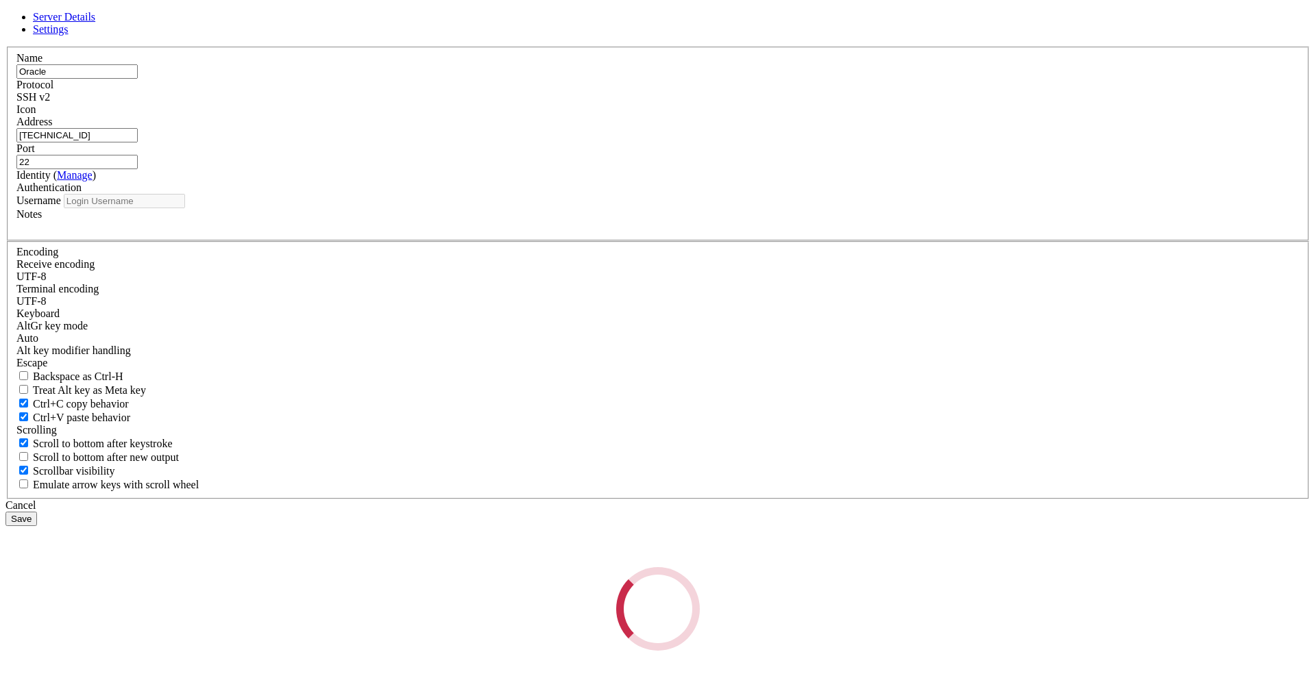
type input "opc"
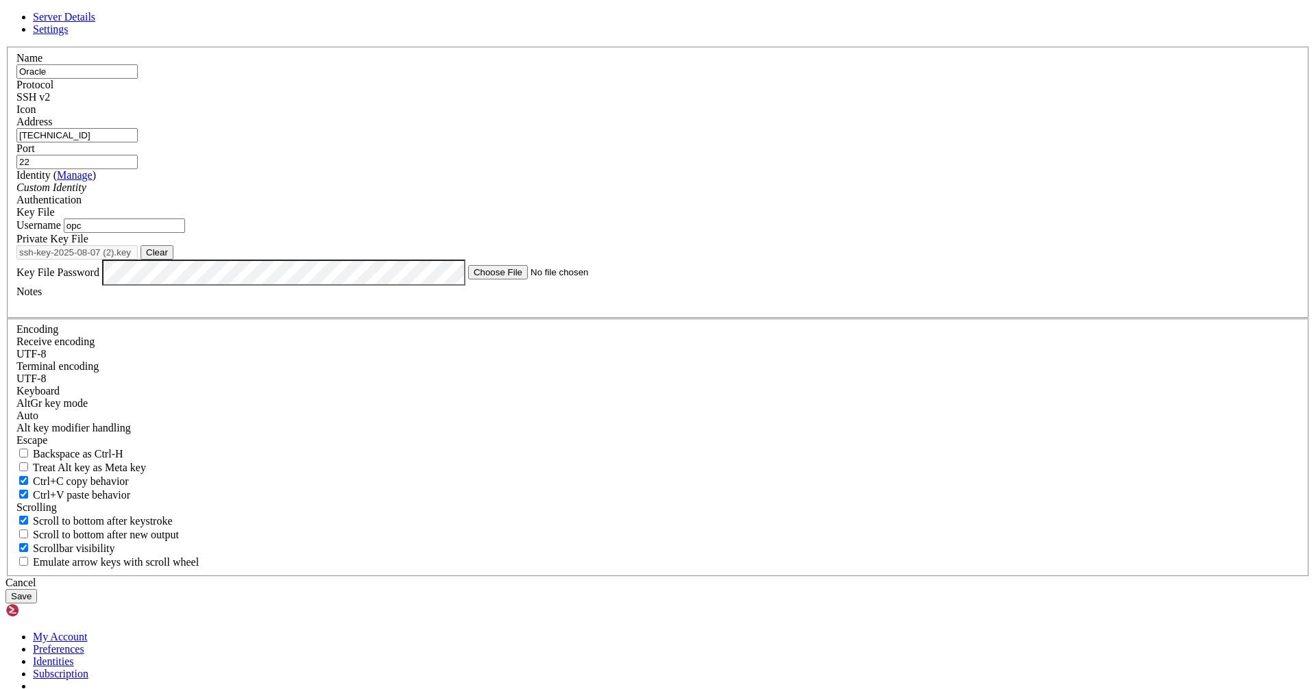
drag, startPoint x: 569, startPoint y: 243, endPoint x: 408, endPoint y: 241, distance: 160.3
click at [409, 241] on div "Server Details Settings Name Oracle Protocol SSH v2 Icon" at bounding box center [657, 307] width 1305 height 593
click at [37, 589] on button "Save" at bounding box center [21, 596] width 32 height 14
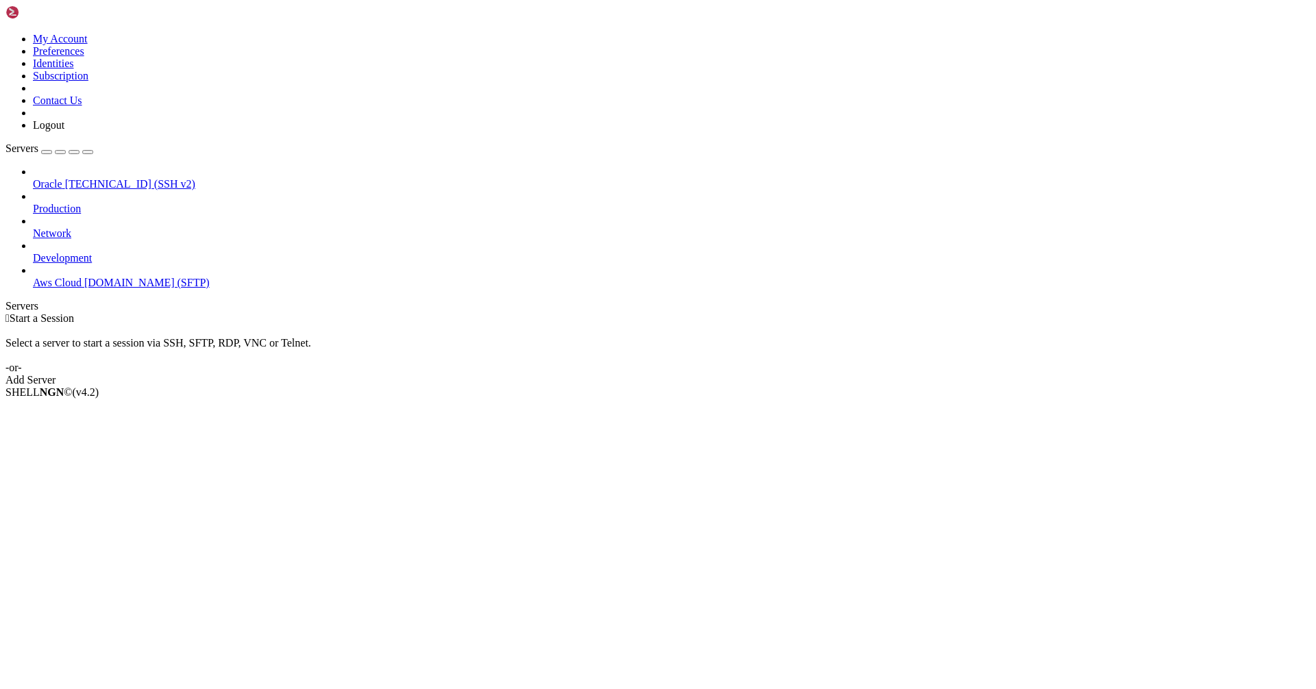
click at [58, 178] on span "Oracle" at bounding box center [47, 184] width 29 height 12
click at [59, 178] on span "Oracle" at bounding box center [47, 184] width 29 height 12
click at [86, 178] on span "[TECHNICAL_ID] (SSH v2)" at bounding box center [130, 184] width 130 height 12
